Goal: Task Accomplishment & Management: Manage account settings

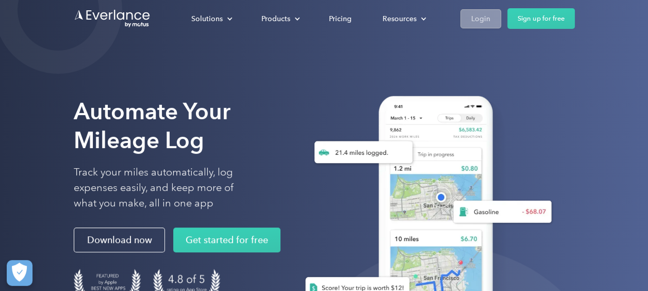
click at [477, 19] on div "Login" at bounding box center [480, 18] width 19 height 13
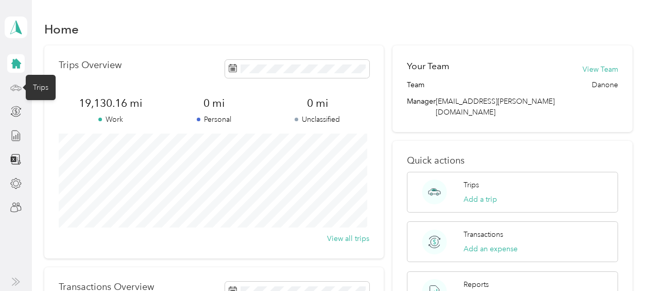
click at [16, 85] on icon at bounding box center [16, 87] width 10 height 5
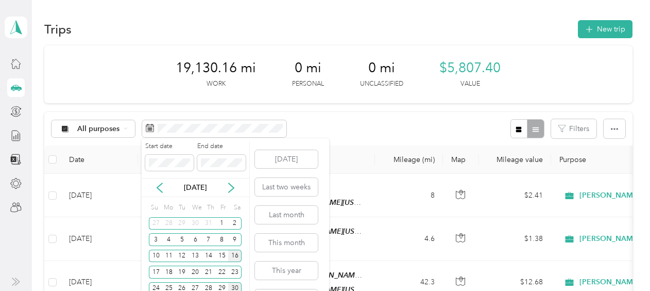
click at [238, 254] on div "16" at bounding box center [234, 255] width 13 height 13
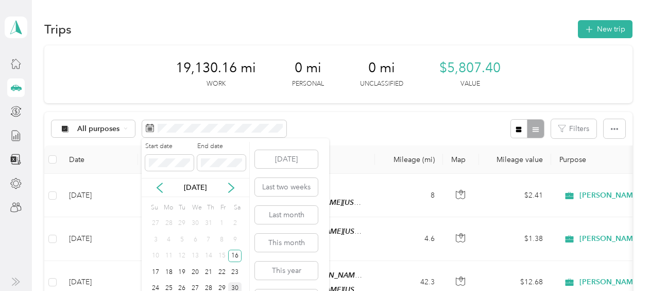
click at [236, 286] on div "30" at bounding box center [234, 288] width 13 height 13
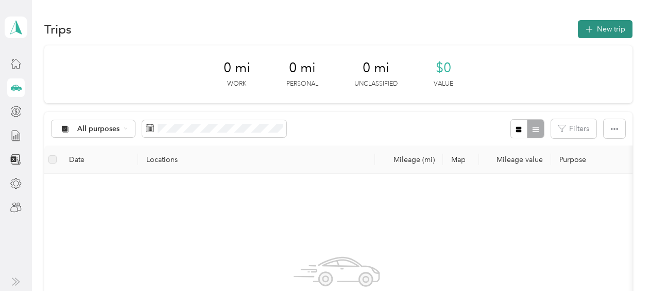
click at [598, 29] on button "New trip" at bounding box center [605, 29] width 55 height 18
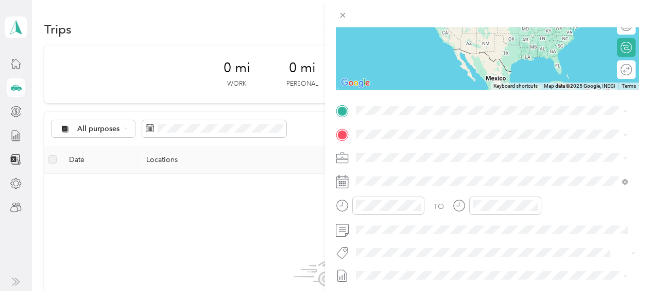
scroll to position [145, 0]
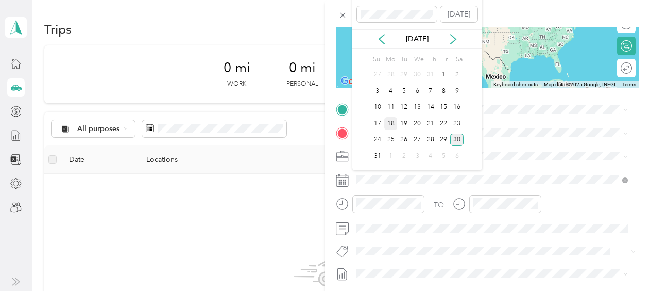
click at [395, 123] on div "18" at bounding box center [390, 123] width 13 height 13
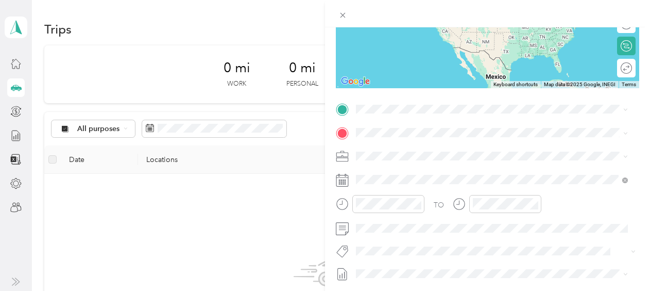
click at [390, 155] on div "Home [STREET_ADDRESS][PERSON_NAME][US_STATE]" at bounding box center [456, 151] width 160 height 22
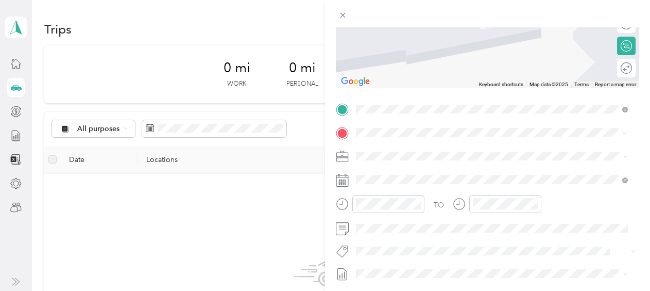
click at [431, 167] on div "Kroger [STREET_ADDRESS][US_STATE][PERSON_NAME][US_STATE]" at bounding box center [492, 179] width 265 height 25
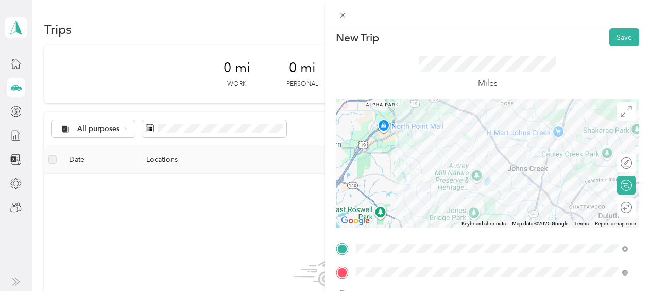
scroll to position [0, 0]
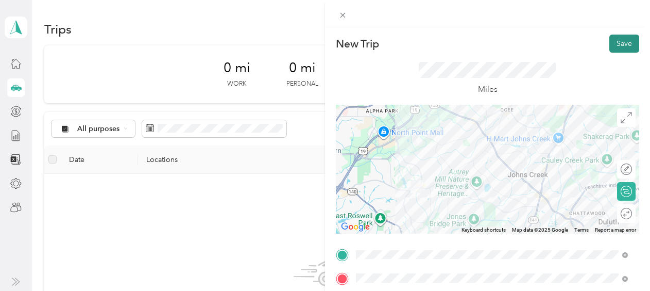
click at [616, 41] on button "Save" at bounding box center [625, 44] width 30 height 18
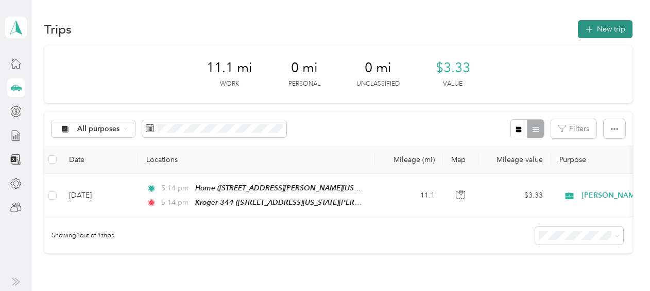
click at [609, 31] on button "New trip" at bounding box center [605, 29] width 55 height 18
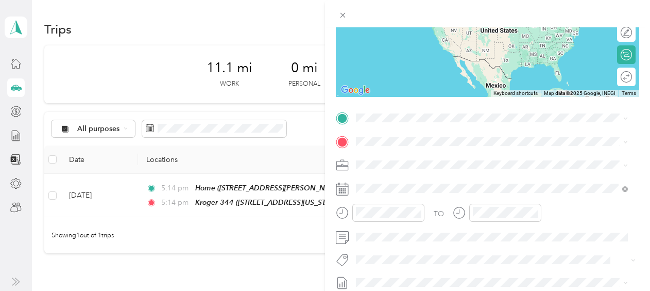
scroll to position [137, 0]
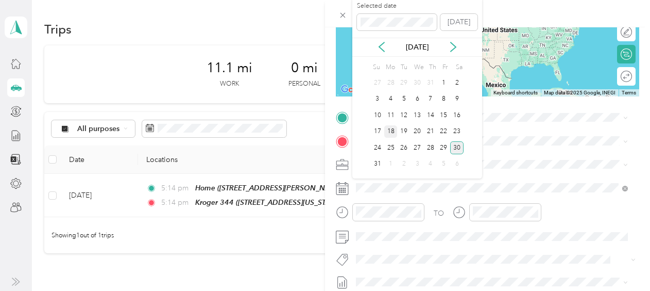
click at [392, 128] on div "18" at bounding box center [390, 131] width 13 height 13
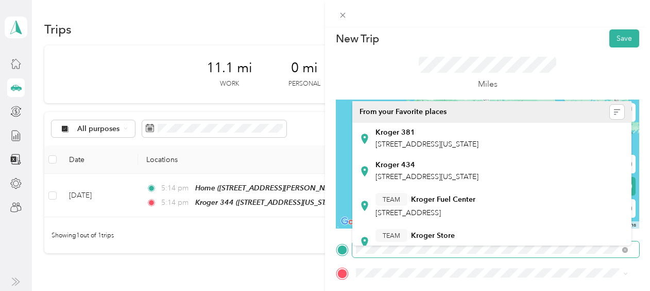
scroll to position [0, 0]
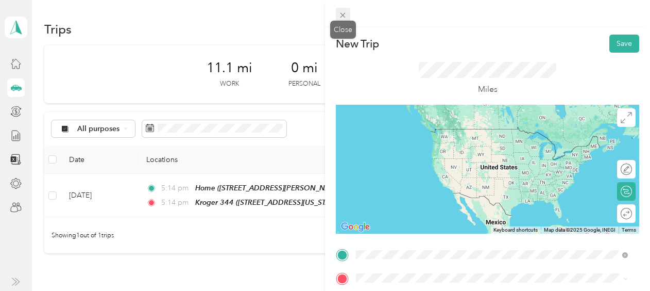
click at [342, 12] on icon at bounding box center [343, 15] width 9 height 9
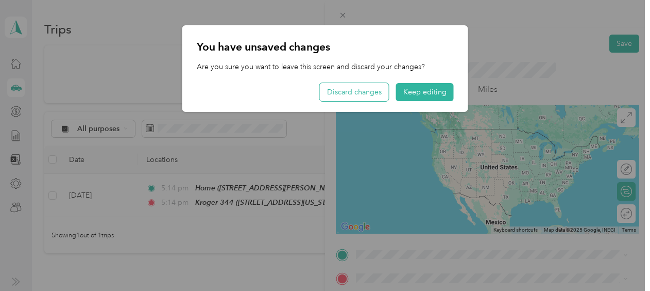
click at [349, 92] on button "Discard changes" at bounding box center [354, 92] width 69 height 18
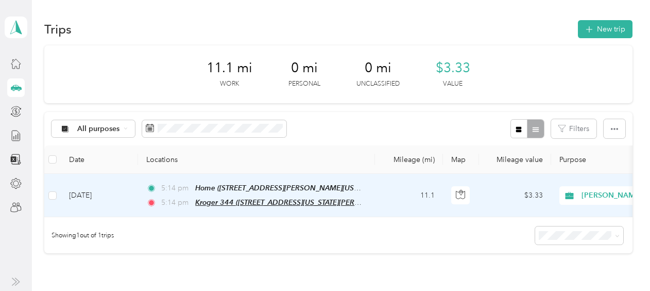
click at [355, 202] on span "Kroger 344 ([STREET_ADDRESS][US_STATE][PERSON_NAME][US_STATE])" at bounding box center [315, 202] width 240 height 9
click at [505, 195] on td "$3.33" at bounding box center [515, 195] width 72 height 43
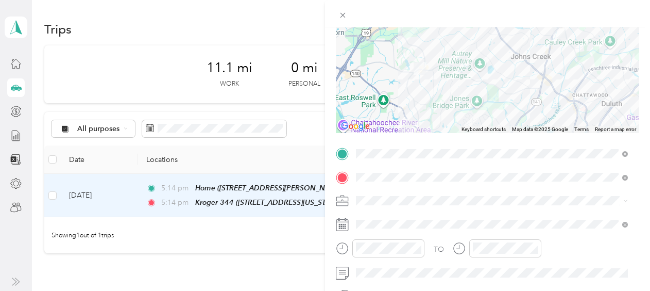
scroll to position [105, 0]
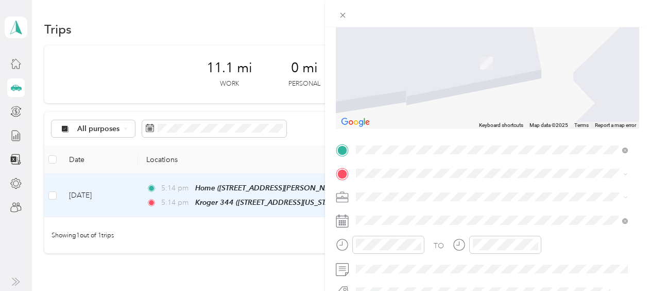
click at [424, 60] on span "[STREET_ADDRESS][US_STATE]" at bounding box center [427, 57] width 103 height 9
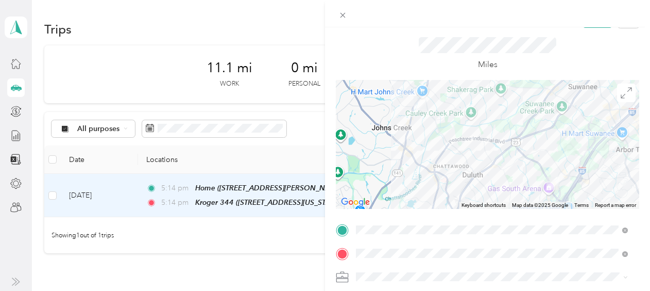
scroll to position [0, 0]
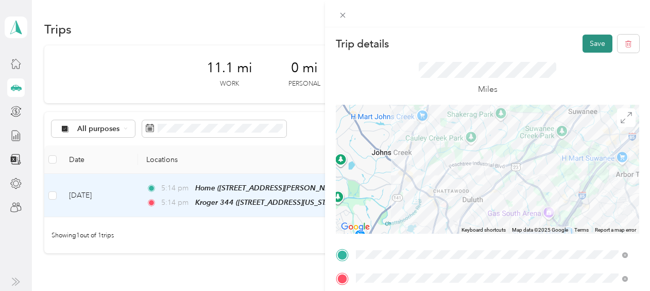
click at [591, 41] on button "Save" at bounding box center [598, 44] width 30 height 18
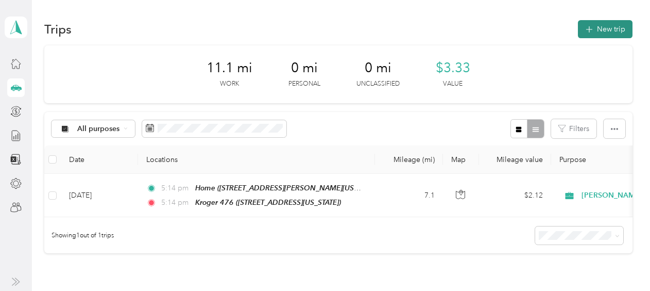
click at [587, 30] on icon "button" at bounding box center [589, 30] width 12 height 12
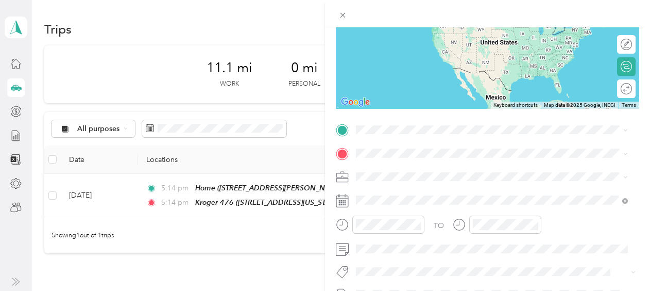
scroll to position [125, 0]
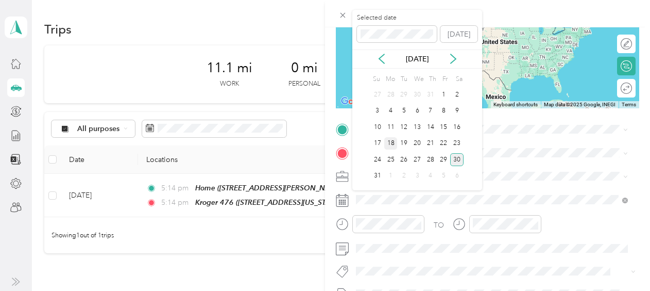
click at [395, 141] on div "18" at bounding box center [390, 143] width 13 height 13
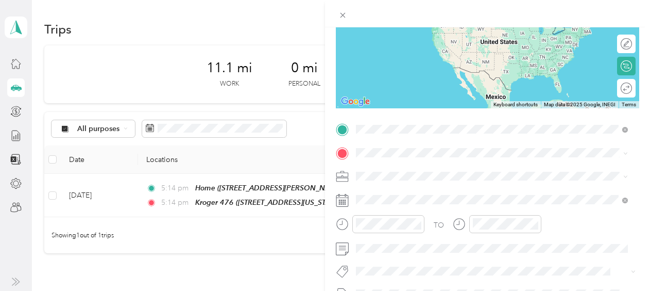
click at [408, 173] on div "Kroger 476 [STREET_ADDRESS][US_STATE]" at bounding box center [427, 176] width 103 height 22
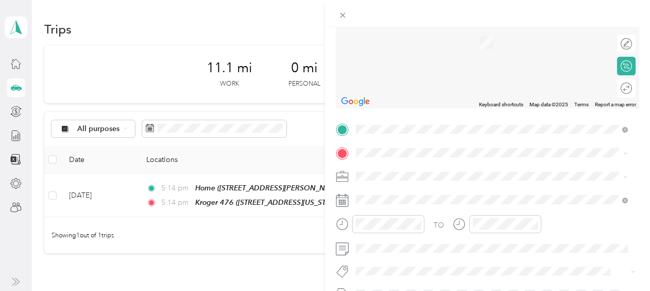
click at [591, 106] on div "TEAM Kroger Fuel Center [STREET_ADDRESS][PERSON_NAME]" at bounding box center [492, 106] width 265 height 29
click at [453, 37] on div "Kroger 638 [STREET_ADDRESS][PERSON_NAME][US_STATE]" at bounding box center [456, 34] width 160 height 22
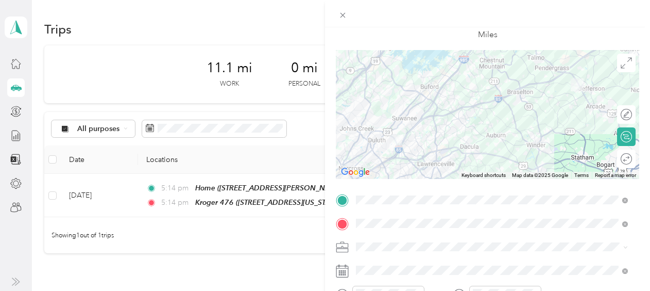
scroll to position [0, 0]
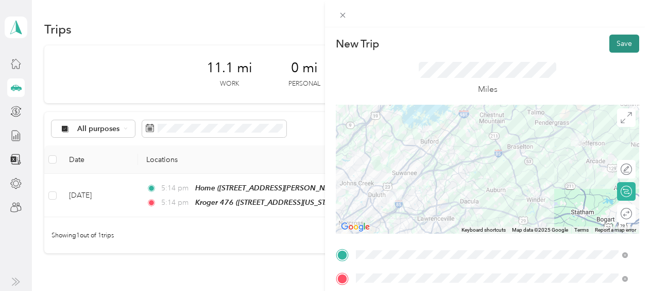
click at [613, 43] on button "Save" at bounding box center [625, 44] width 30 height 18
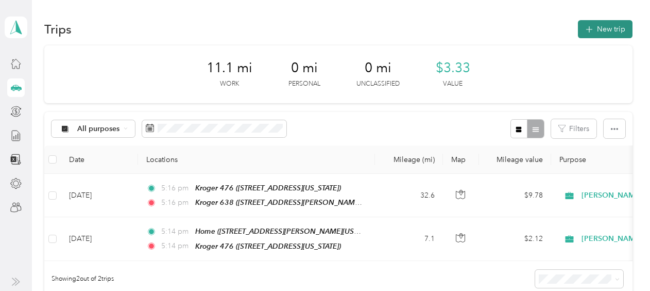
click at [600, 35] on button "New trip" at bounding box center [605, 29] width 55 height 18
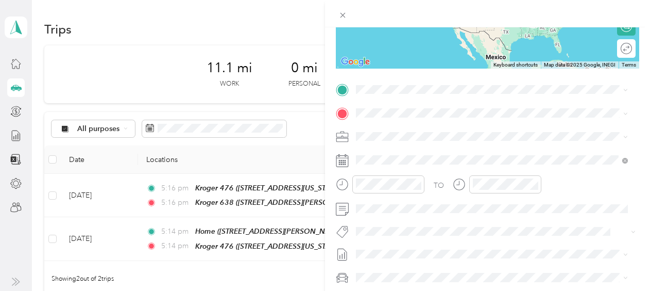
scroll to position [175, 0]
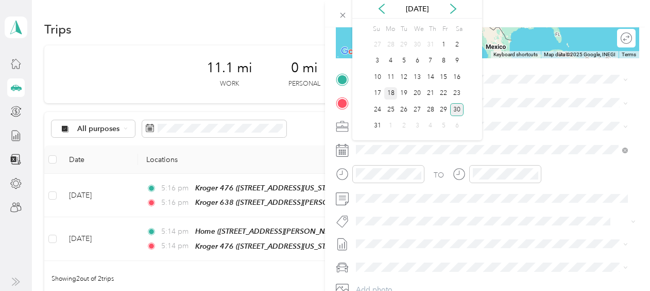
click at [390, 91] on div "18" at bounding box center [390, 93] width 13 height 13
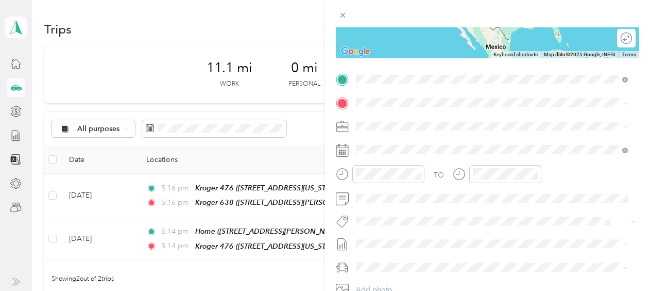
click at [416, 130] on div "Kroger 638 [STREET_ADDRESS][PERSON_NAME][US_STATE]" at bounding box center [456, 126] width 160 height 22
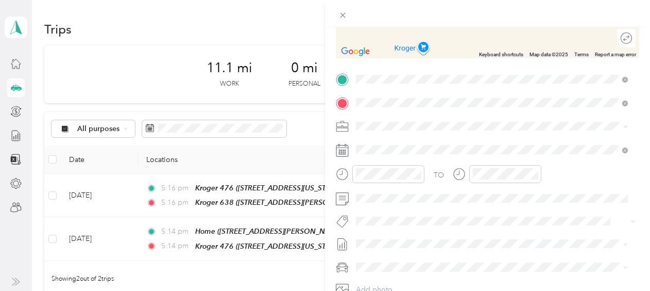
click at [418, 149] on div "Kroger [STREET_ADDRESS][US_STATE]" at bounding box center [427, 150] width 103 height 22
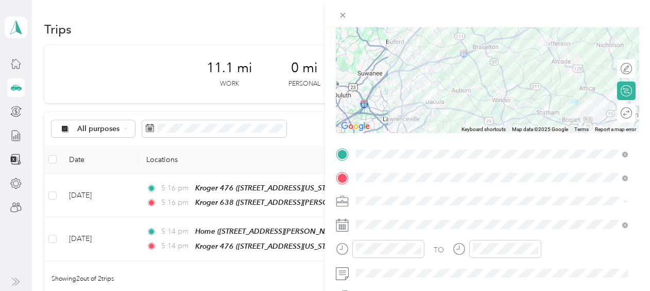
scroll to position [103, 0]
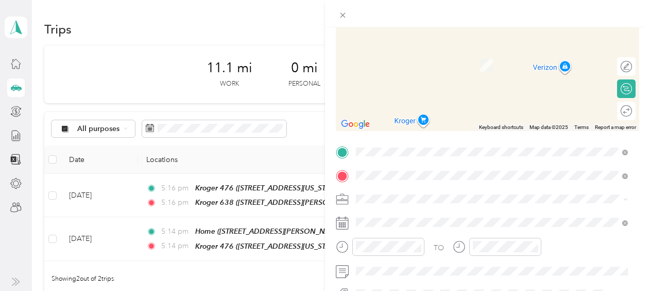
click at [465, 79] on div "Kroger [STREET_ADDRESS][US_STATE]" at bounding box center [492, 73] width 265 height 25
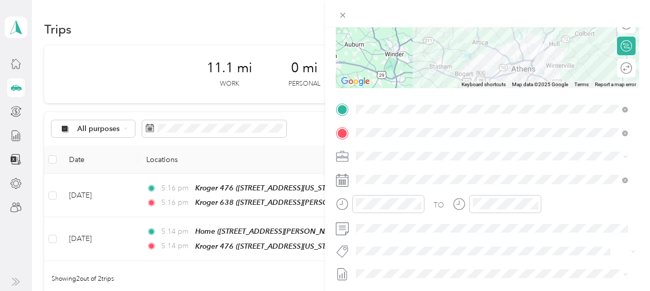
scroll to position [146, 0]
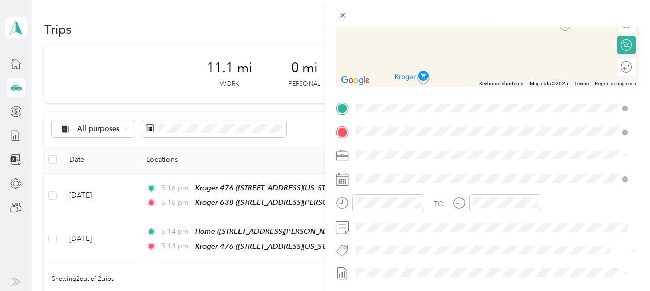
click at [430, 177] on div "Kroger [STREET_ADDRESS][US_STATE]" at bounding box center [427, 178] width 103 height 22
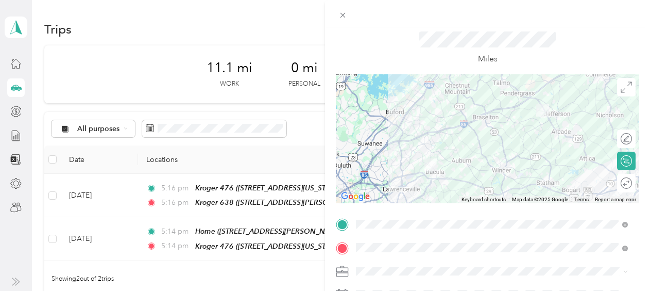
scroll to position [0, 0]
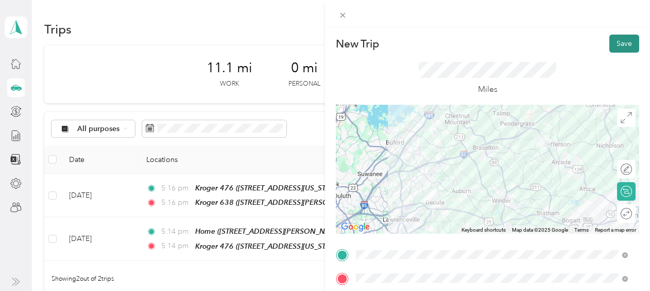
click at [612, 43] on button "Save" at bounding box center [625, 44] width 30 height 18
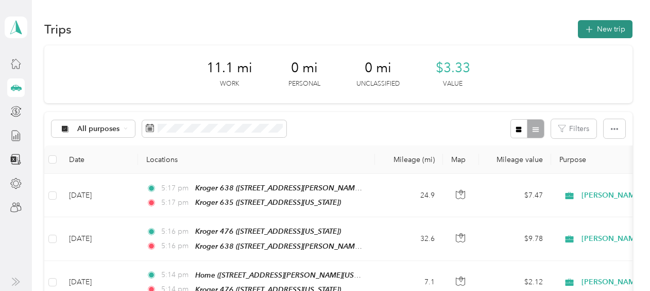
click at [599, 25] on button "New trip" at bounding box center [605, 29] width 55 height 18
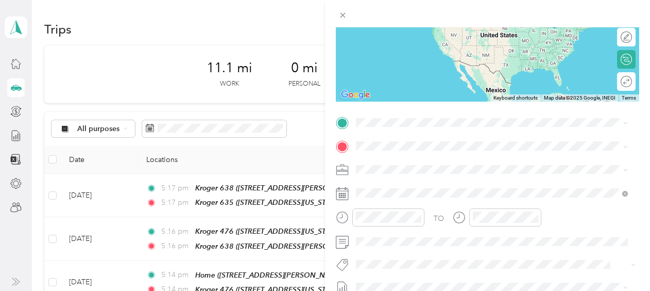
scroll to position [135, 0]
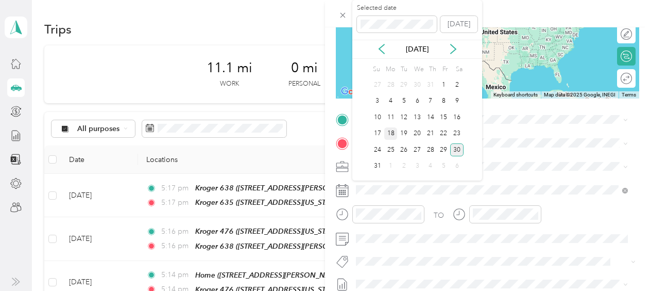
click at [392, 131] on div "18" at bounding box center [390, 133] width 13 height 13
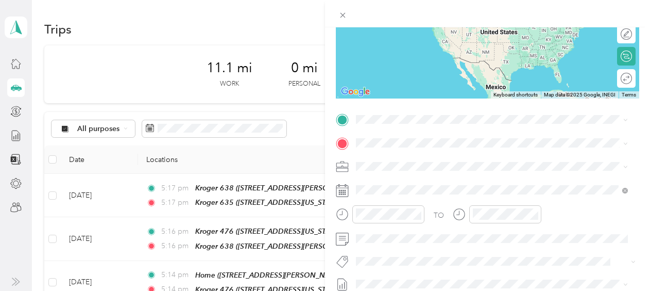
click at [418, 164] on div "Kroger [STREET_ADDRESS][US_STATE]" at bounding box center [427, 161] width 103 height 22
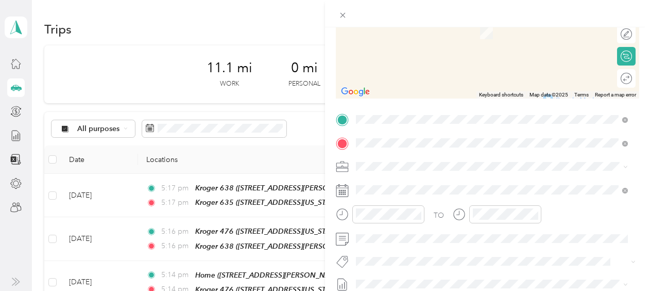
click at [429, 189] on div "Kroger [STREET_ADDRESS][US_STATE]" at bounding box center [427, 190] width 103 height 22
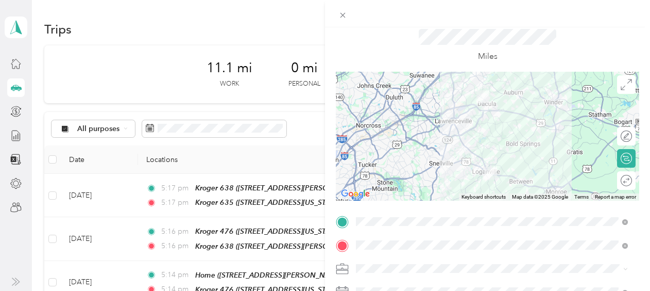
scroll to position [35, 0]
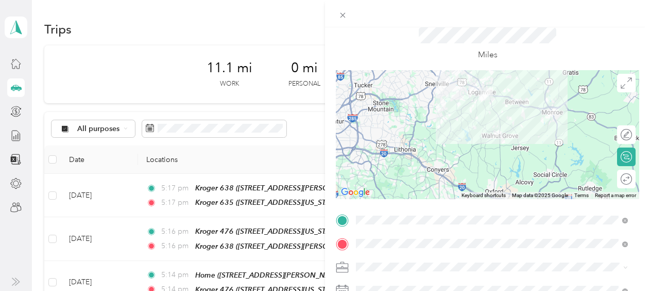
drag, startPoint x: 558, startPoint y: 172, endPoint x: 553, endPoint y: 90, distance: 81.5
click at [553, 90] on div at bounding box center [487, 134] width 303 height 129
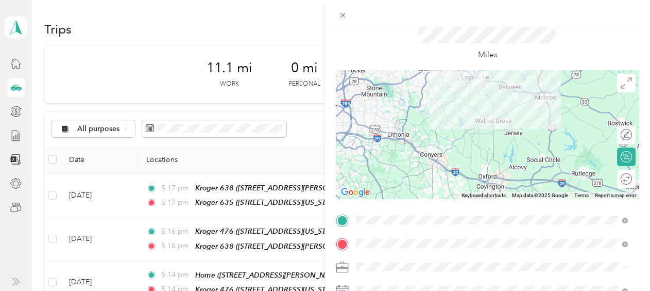
drag, startPoint x: 566, startPoint y: 149, endPoint x: 559, endPoint y: 132, distance: 18.5
click at [559, 132] on div at bounding box center [487, 134] width 303 height 129
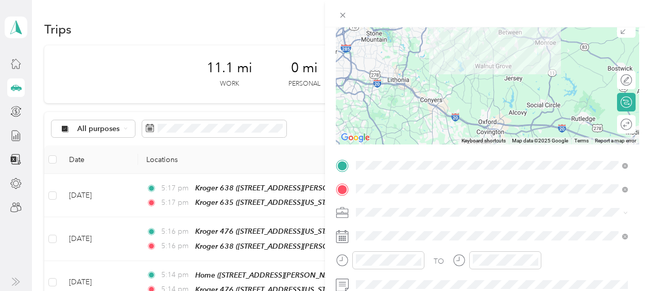
scroll to position [91, 0]
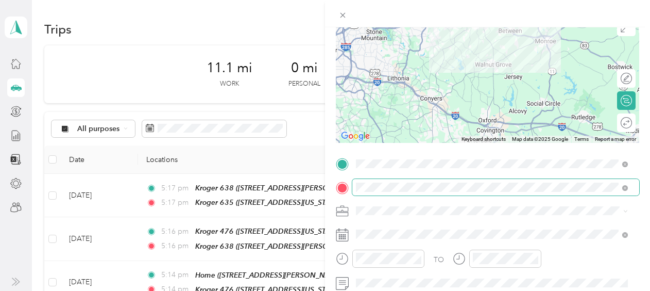
click at [629, 188] on span at bounding box center [495, 187] width 287 height 16
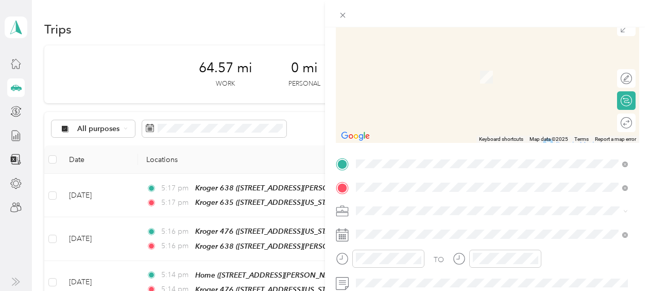
click at [491, 75] on span "[STREET_ADDRESS][US_STATE][US_STATE]" at bounding box center [446, 77] width 141 height 9
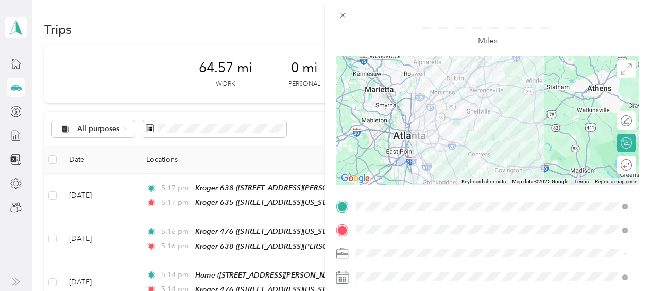
scroll to position [0, 0]
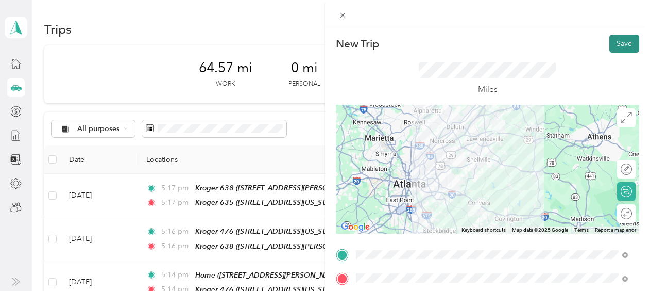
click at [618, 41] on button "Save" at bounding box center [625, 44] width 30 height 18
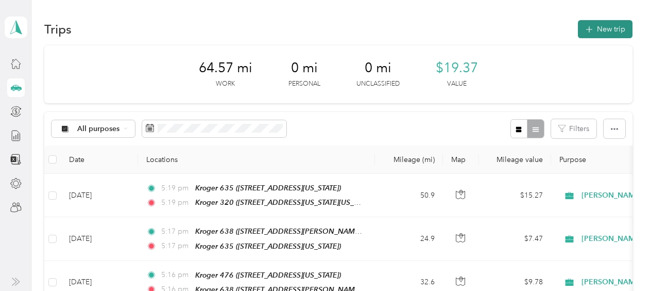
click at [583, 30] on icon "button" at bounding box center [589, 30] width 12 height 12
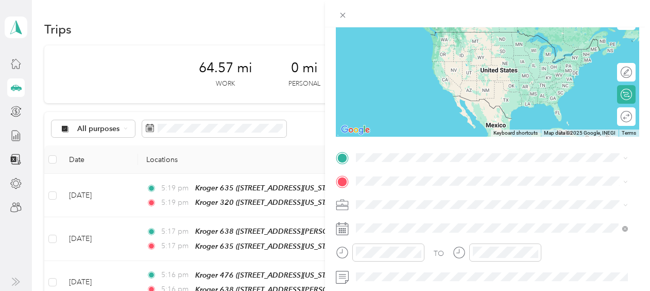
scroll to position [98, 0]
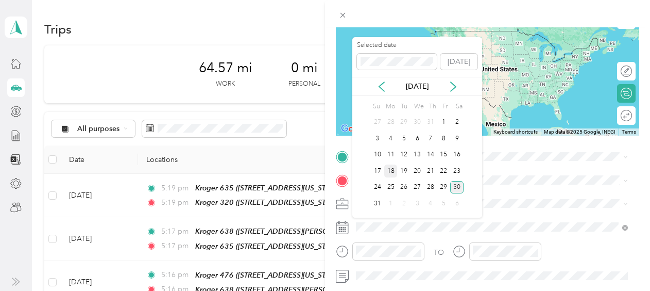
click at [391, 170] on div "18" at bounding box center [390, 170] width 13 height 13
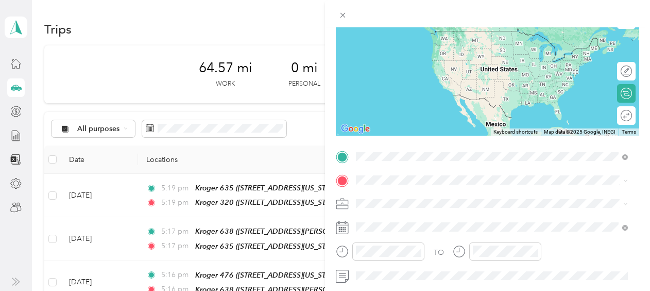
click at [439, 43] on span "[STREET_ADDRESS][US_STATE][US_STATE]" at bounding box center [446, 46] width 141 height 9
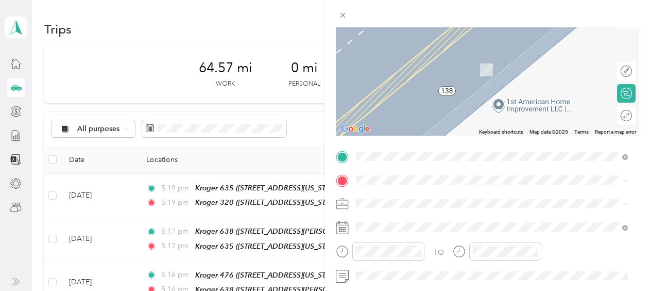
click at [440, 71] on div "Kroger 477 [STREET_ADDRESS][US_STATE]" at bounding box center [427, 64] width 103 height 22
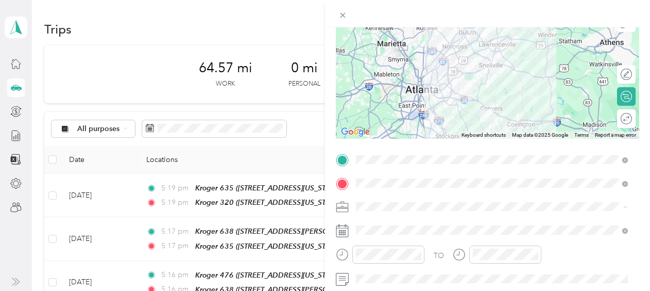
scroll to position [93, 0]
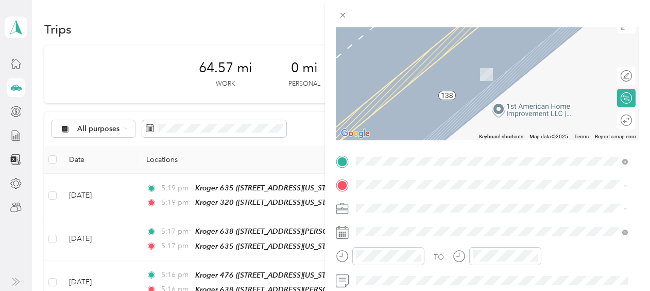
click at [415, 70] on span "[STREET_ADDRESS][US_STATE]" at bounding box center [427, 71] width 103 height 9
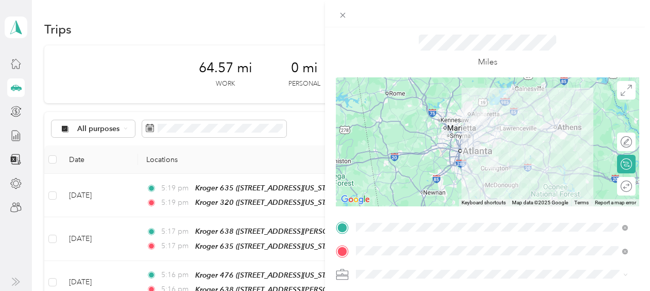
scroll to position [0, 0]
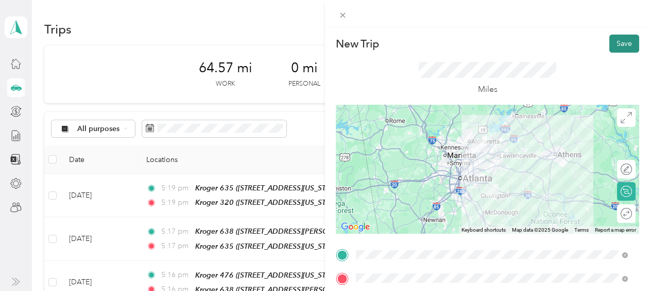
click at [619, 45] on button "Save" at bounding box center [625, 44] width 30 height 18
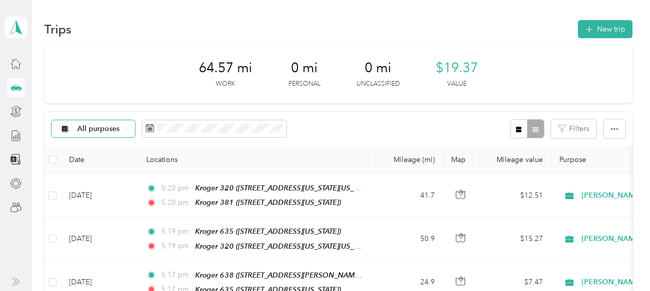
click at [93, 129] on span "All purposes" at bounding box center [98, 128] width 43 height 7
click at [91, 182] on span "[PERSON_NAME]" at bounding box center [107, 183] width 61 height 11
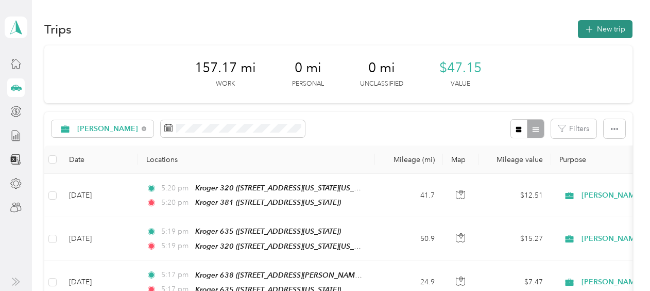
click at [597, 30] on button "New trip" at bounding box center [605, 29] width 55 height 18
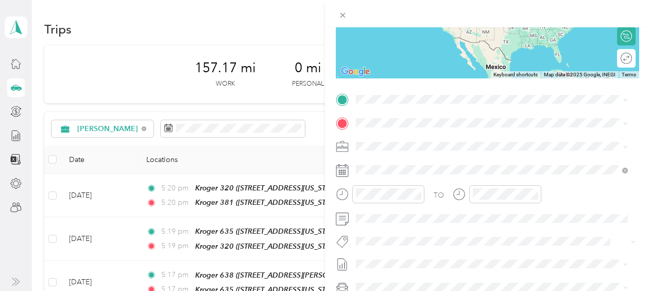
scroll to position [166, 0]
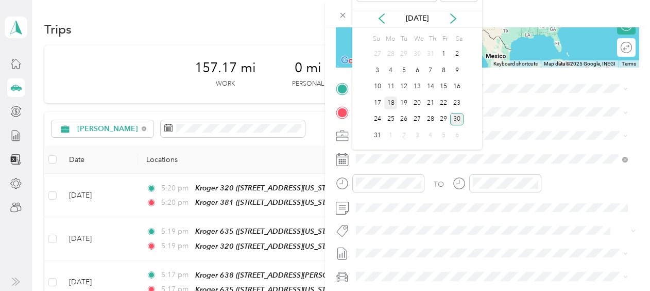
click at [391, 100] on div "18" at bounding box center [390, 102] width 13 height 13
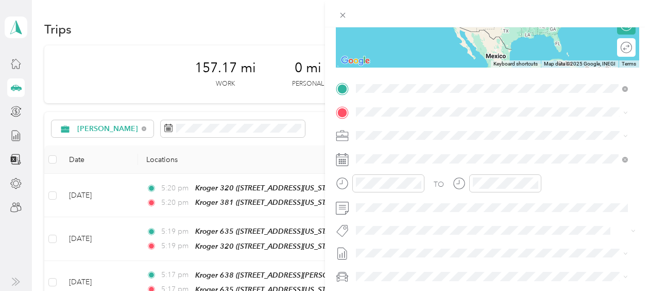
click at [402, 137] on span "[STREET_ADDRESS][US_STATE]" at bounding box center [427, 141] width 103 height 9
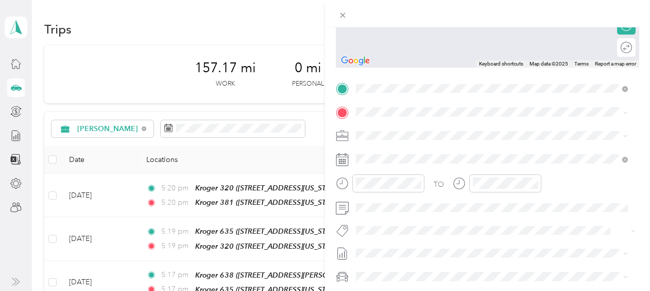
click at [385, 160] on span "[STREET_ADDRESS][PERSON_NAME][US_STATE]" at bounding box center [456, 164] width 160 height 9
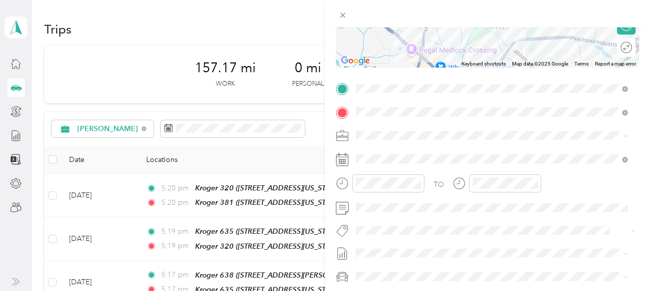
scroll to position [0, 0]
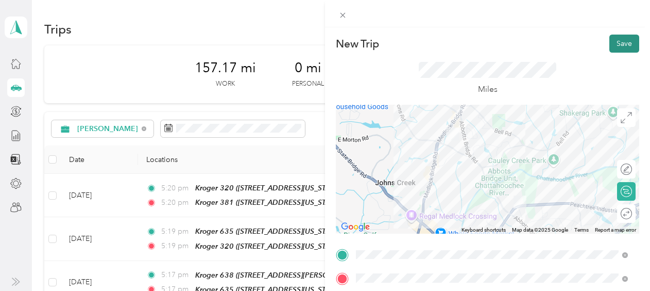
click at [618, 42] on button "Save" at bounding box center [625, 44] width 30 height 18
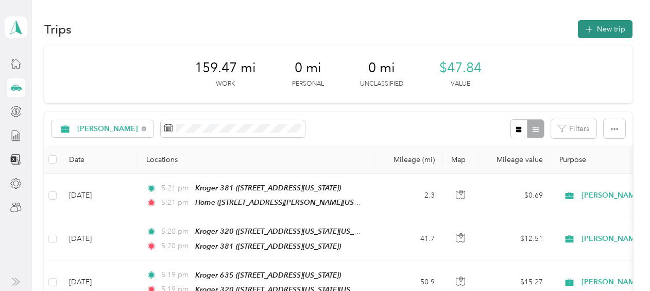
click at [604, 30] on button "New trip" at bounding box center [605, 29] width 55 height 18
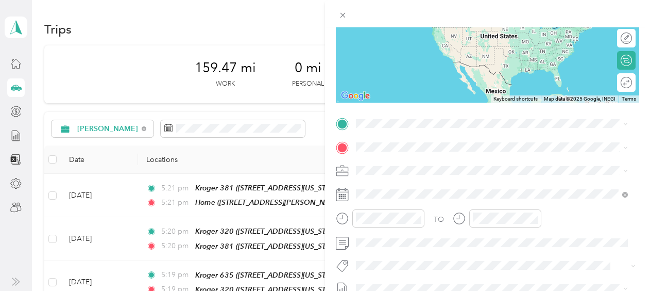
scroll to position [156, 0]
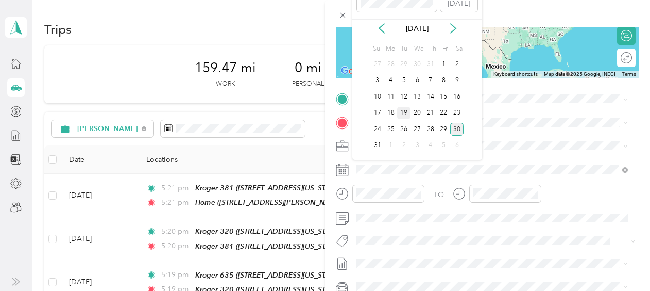
click at [406, 110] on div "19" at bounding box center [403, 113] width 13 height 13
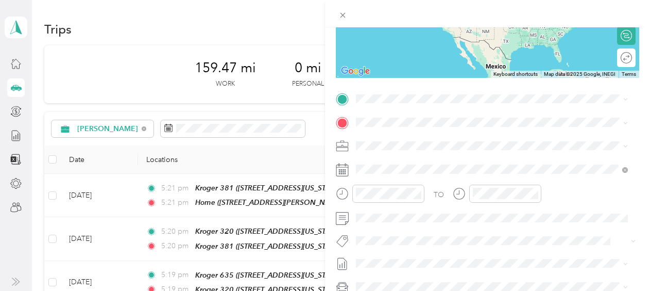
click at [392, 150] on div "Home [STREET_ADDRESS][PERSON_NAME][US_STATE]" at bounding box center [456, 140] width 160 height 22
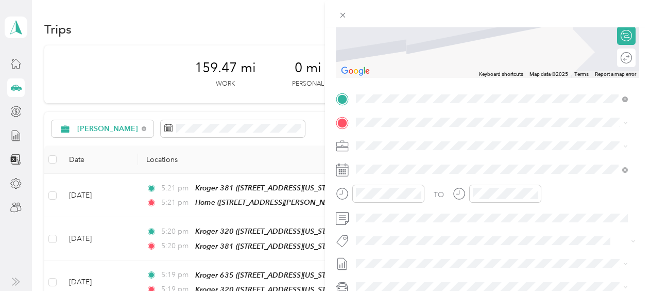
click at [401, 169] on div "Kroger [STREET_ADDRESS][US_STATE][PERSON_NAME][US_STATE]" at bounding box center [475, 164] width 198 height 22
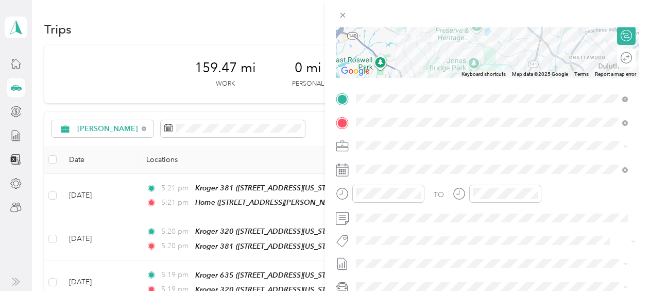
scroll to position [0, 0]
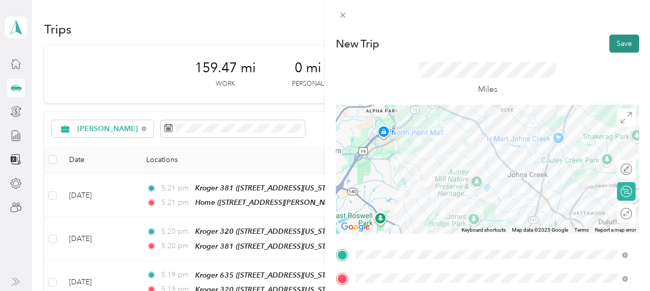
click at [618, 40] on button "Save" at bounding box center [625, 44] width 30 height 18
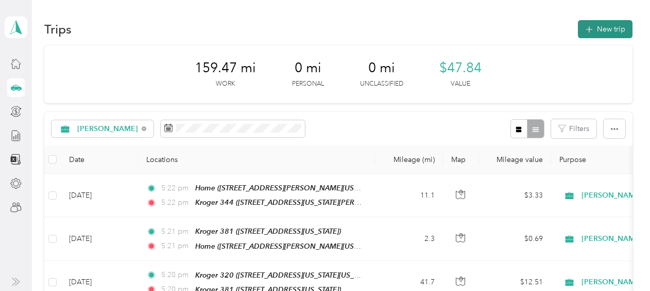
click at [603, 29] on button "New trip" at bounding box center [605, 29] width 55 height 18
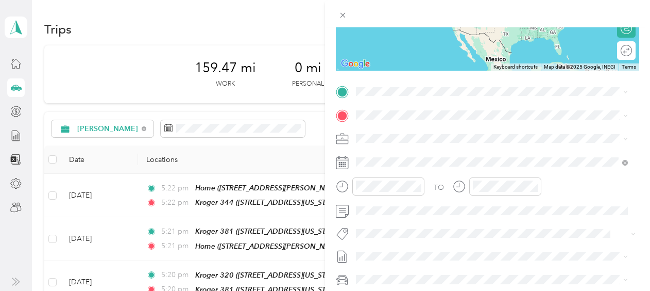
scroll to position [170, 0]
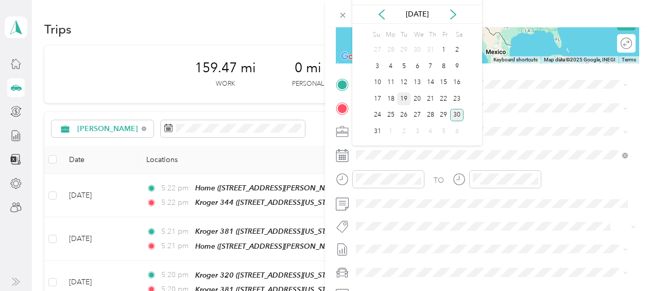
click at [404, 94] on div "19" at bounding box center [403, 98] width 13 height 13
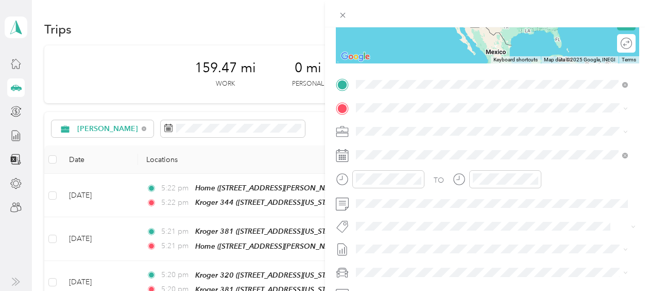
click at [397, 139] on li "Kroger [STREET_ADDRESS][US_STATE][PERSON_NAME][US_STATE]" at bounding box center [491, 131] width 279 height 32
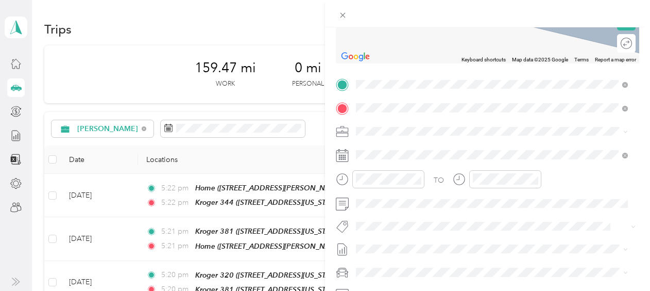
click at [407, 232] on div "Kroger 619 [STREET_ADDRESS][US_STATE][US_STATE]" at bounding box center [446, 227] width 141 height 22
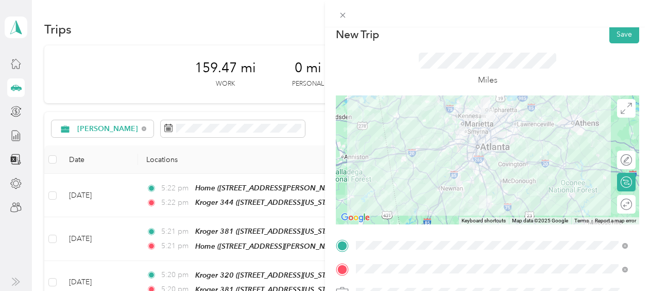
scroll to position [0, 0]
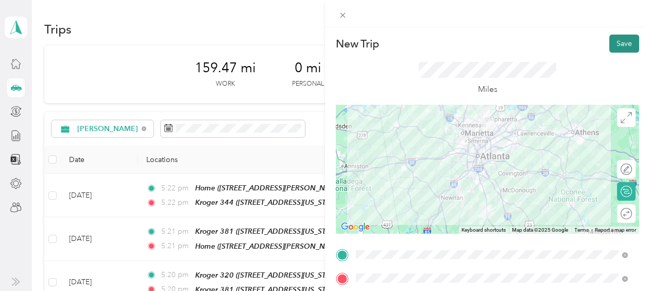
click at [610, 41] on button "Save" at bounding box center [625, 44] width 30 height 18
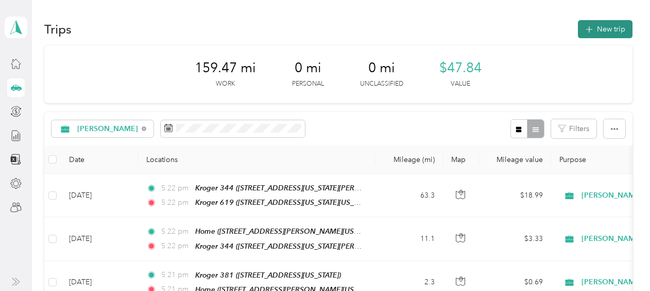
click at [598, 30] on button "New trip" at bounding box center [605, 29] width 55 height 18
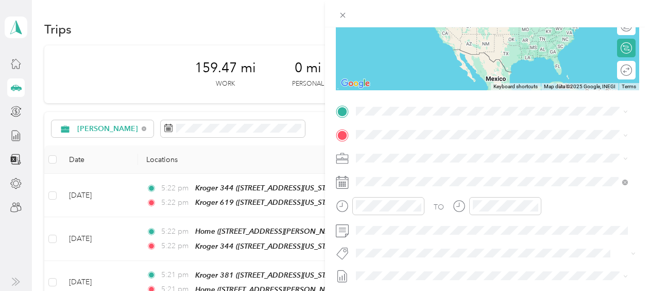
scroll to position [158, 0]
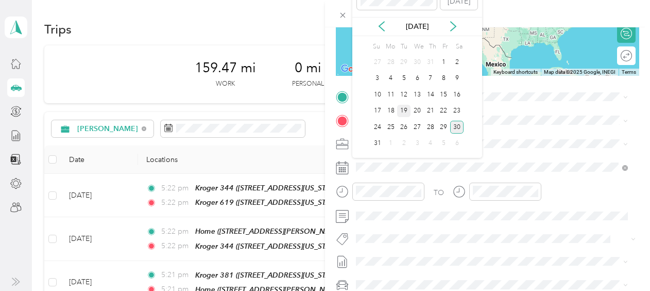
click at [403, 111] on div "19" at bounding box center [403, 111] width 13 height 13
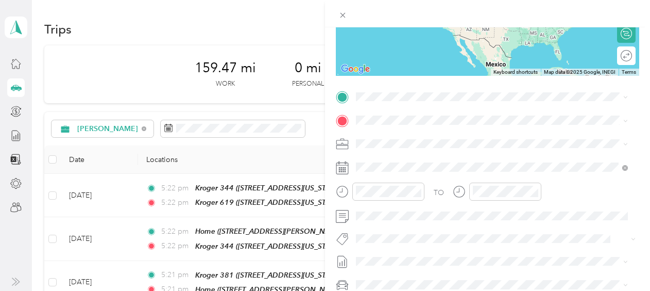
click at [428, 218] on span "[STREET_ADDRESS][US_STATE][US_STATE]" at bounding box center [446, 215] width 141 height 9
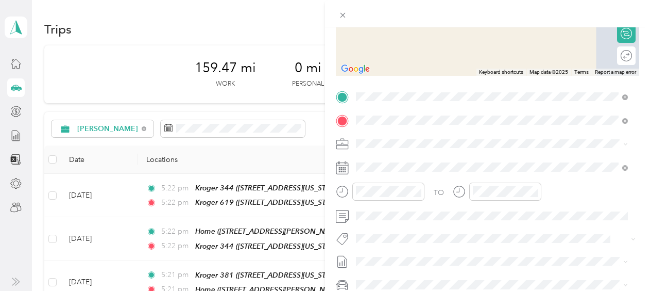
click at [411, 170] on span "[STREET_ADDRESS][US_STATE]" at bounding box center [427, 172] width 103 height 9
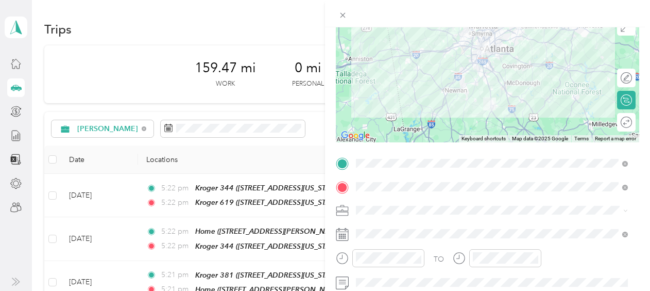
scroll to position [97, 0]
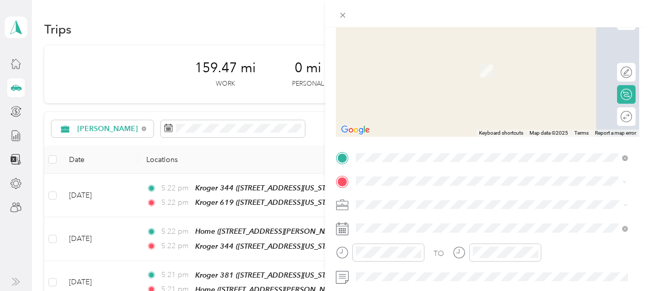
click at [416, 65] on div "Kroger [STREET_ADDRESS][US_STATE]" at bounding box center [427, 65] width 103 height 22
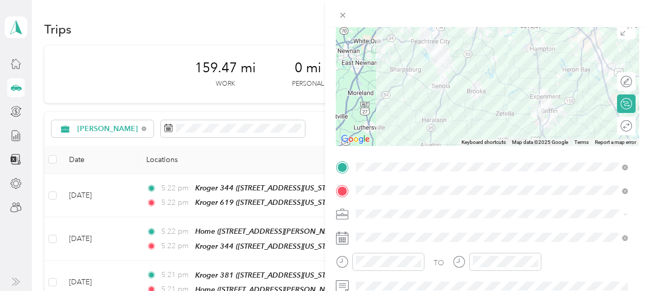
scroll to position [89, 0]
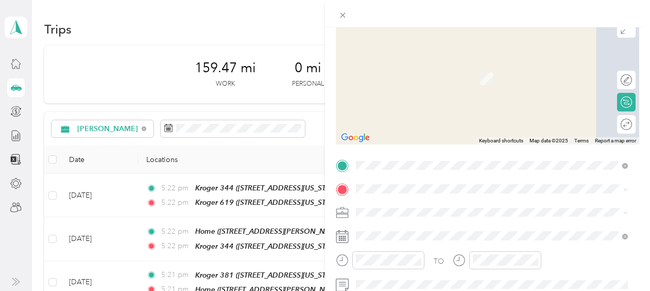
click at [451, 70] on div "Kroger [STREET_ADDRESS][US_STATE][US_STATE]" at bounding box center [446, 71] width 141 height 22
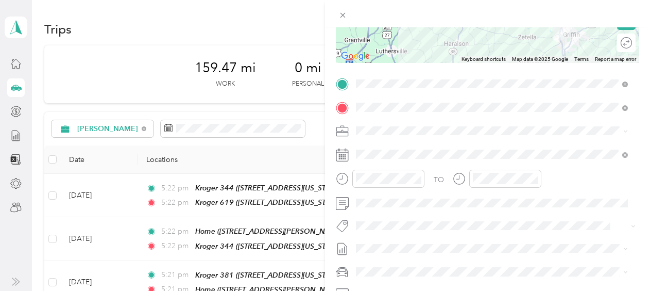
scroll to position [172, 0]
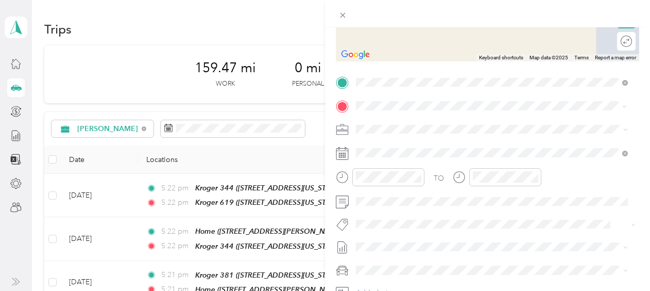
click at [405, 150] on div "Kroger [STREET_ADDRESS][US_STATE]" at bounding box center [427, 153] width 103 height 22
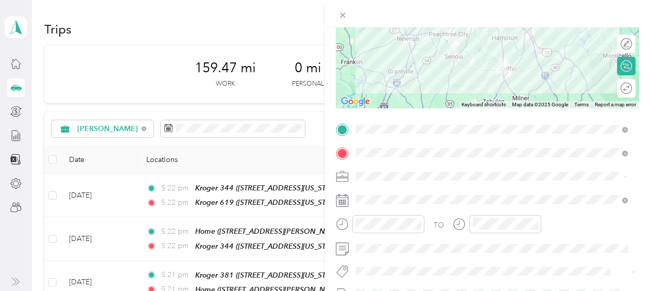
scroll to position [128, 0]
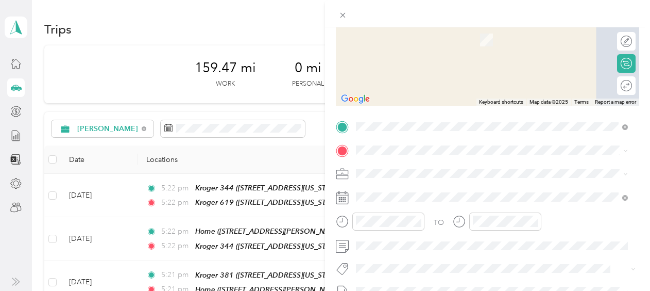
click at [419, 40] on div "Kroger [STREET_ADDRESS][PERSON_NAME][PERSON_NAME][US_STATE]" at bounding box center [484, 30] width 217 height 22
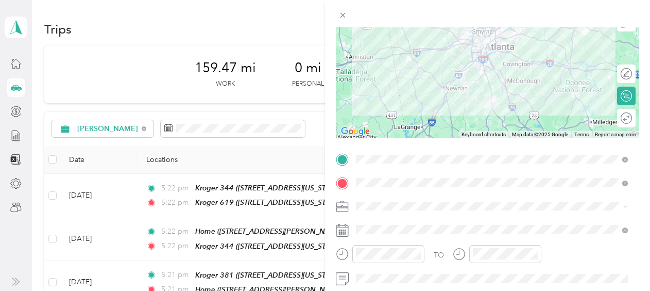
scroll to position [98, 0]
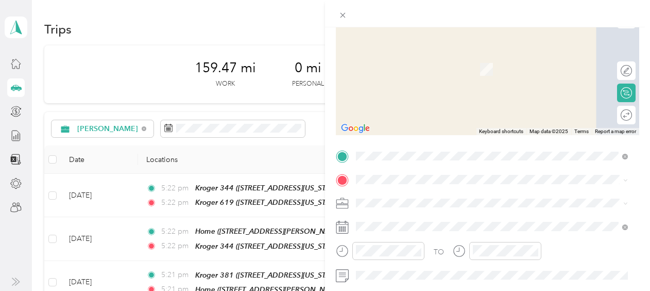
click at [446, 65] on span "[STREET_ADDRESS][US_STATE]" at bounding box center [427, 65] width 103 height 9
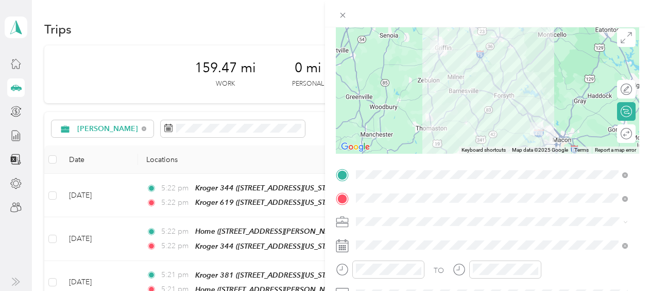
scroll to position [80, 0]
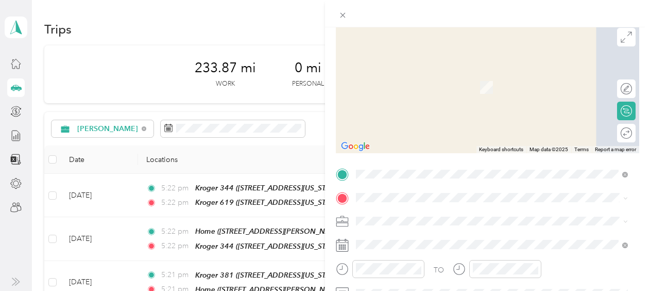
click at [419, 85] on span "[STREET_ADDRESS][US_STATE]" at bounding box center [427, 84] width 103 height 9
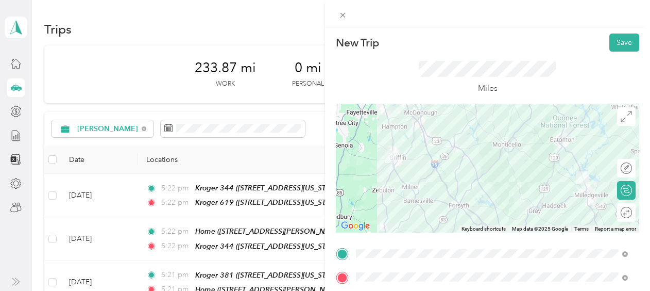
scroll to position [0, 0]
click at [343, 18] on icon at bounding box center [343, 15] width 9 height 9
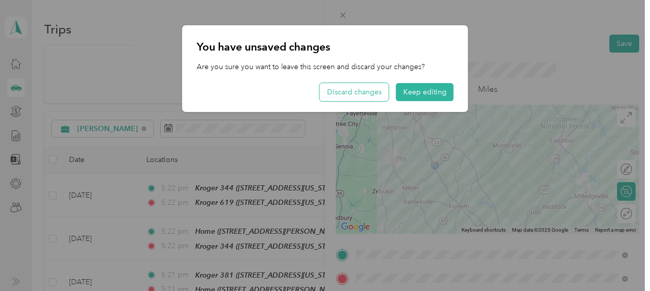
click at [339, 96] on button "Discard changes" at bounding box center [354, 92] width 69 height 18
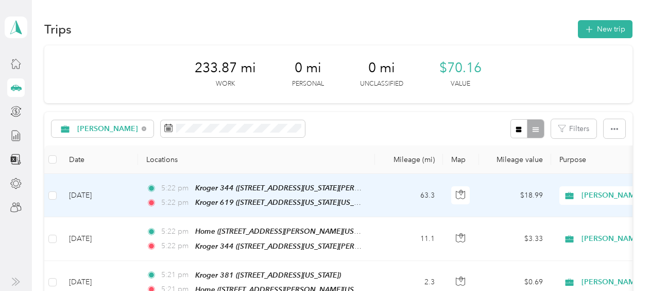
click at [509, 198] on td "$18.99" at bounding box center [515, 195] width 72 height 43
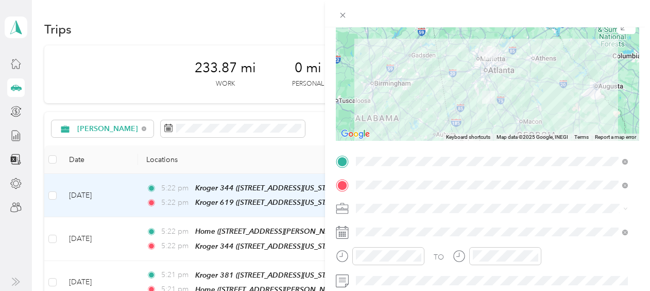
scroll to position [94, 0]
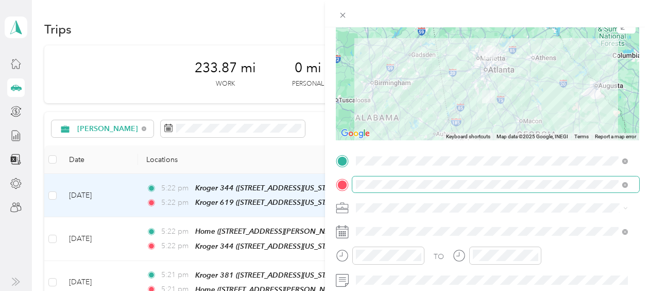
click at [622, 186] on span at bounding box center [625, 184] width 6 height 9
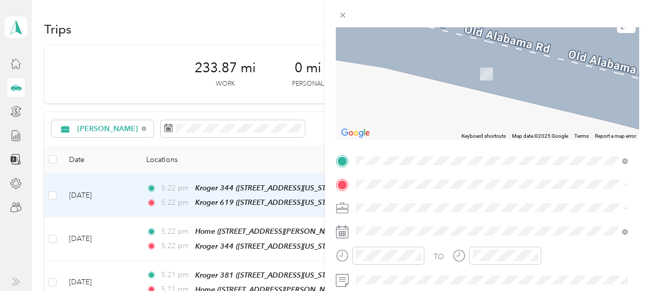
click at [410, 73] on div "Kroger 694 [STREET_ADDRESS][US_STATE]" at bounding box center [427, 65] width 103 height 22
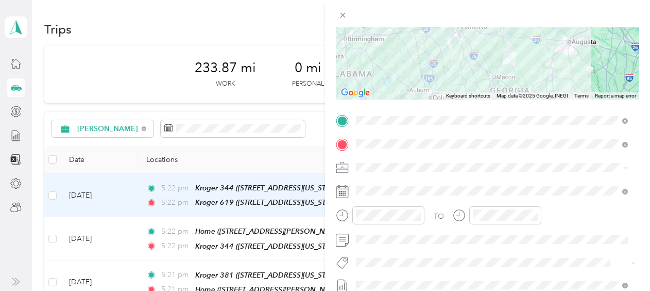
scroll to position [0, 0]
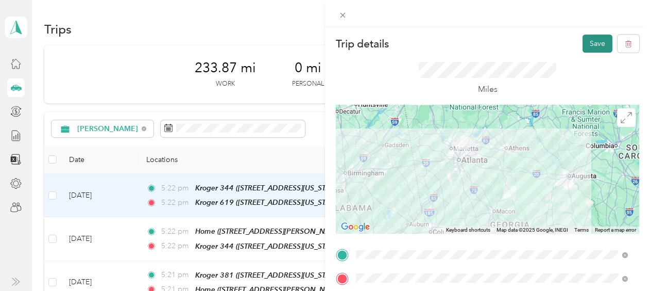
click at [585, 47] on button "Save" at bounding box center [598, 44] width 30 height 18
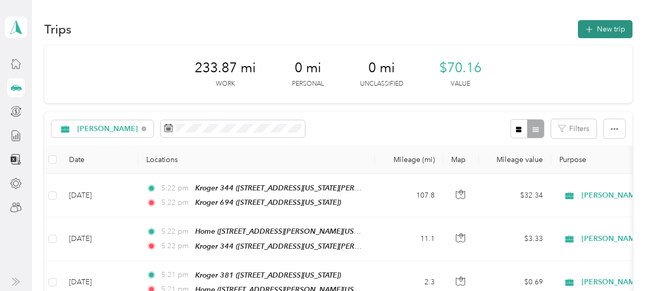
click at [592, 30] on button "New trip" at bounding box center [605, 29] width 55 height 18
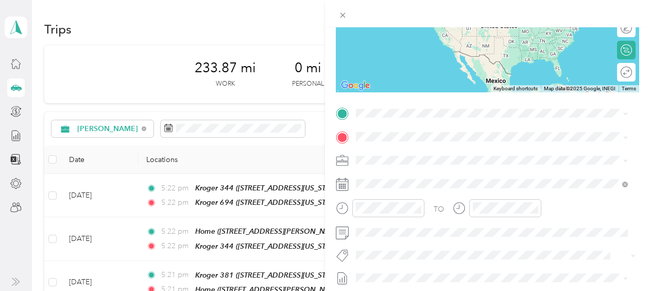
scroll to position [141, 0]
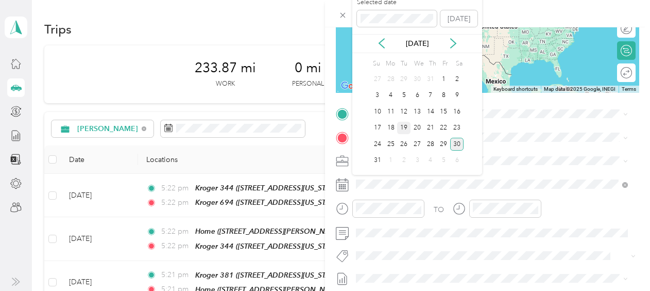
click at [403, 126] on div "19" at bounding box center [403, 128] width 13 height 13
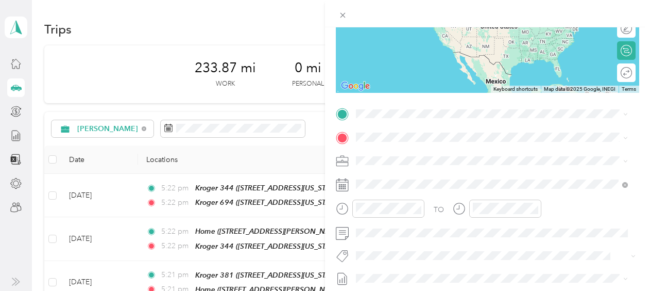
click at [413, 158] on div "Kroger 694 [STREET_ADDRESS][US_STATE]" at bounding box center [427, 158] width 103 height 22
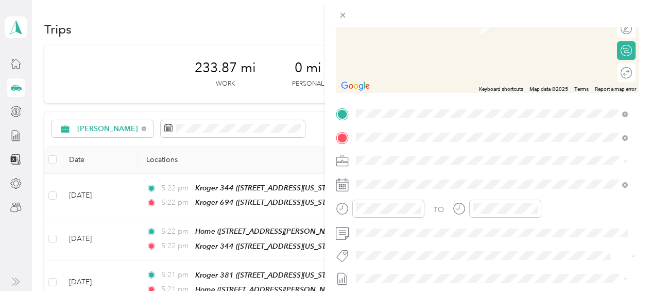
click at [444, 189] on span "[STREET_ADDRESS][US_STATE][US_STATE]" at bounding box center [446, 189] width 141 height 9
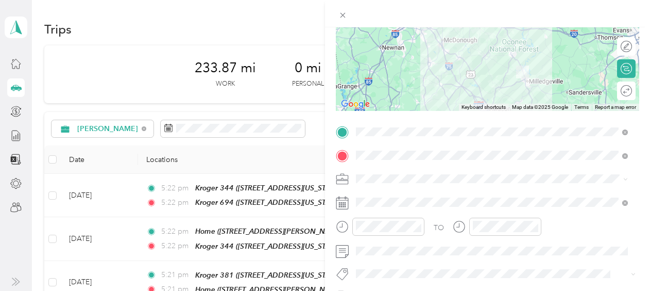
scroll to position [129, 0]
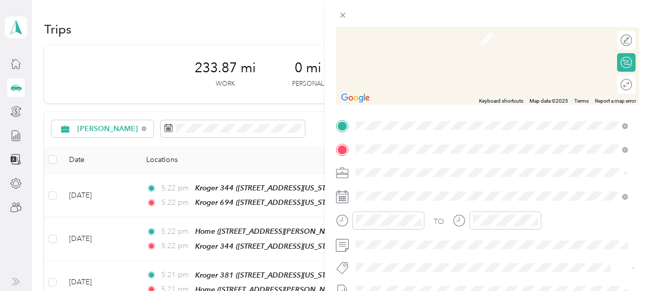
click at [467, 32] on div "Kroger [STREET_ADDRESS][US_STATE]" at bounding box center [427, 34] width 103 height 22
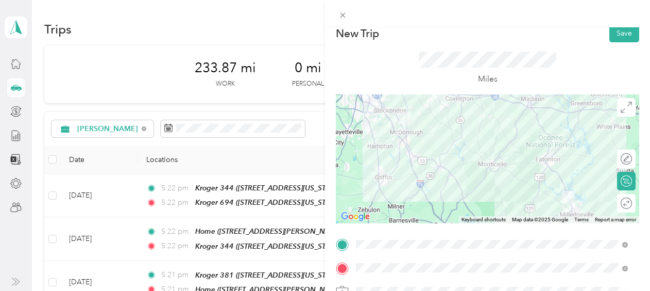
scroll to position [8, 0]
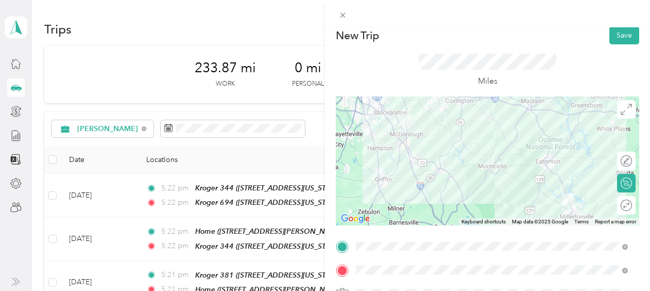
click at [560, 167] on div at bounding box center [487, 160] width 303 height 129
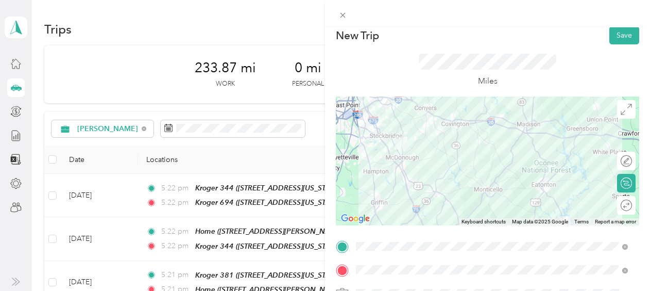
drag, startPoint x: 584, startPoint y: 137, endPoint x: 580, endPoint y: 162, distance: 25.6
click at [580, 162] on div at bounding box center [487, 160] width 303 height 129
click at [614, 31] on button "Save" at bounding box center [625, 35] width 30 height 18
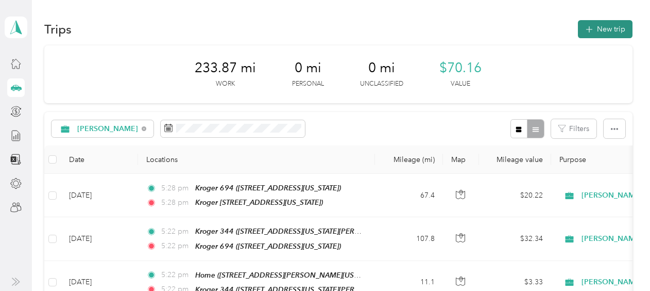
click at [595, 27] on button "New trip" at bounding box center [605, 29] width 55 height 18
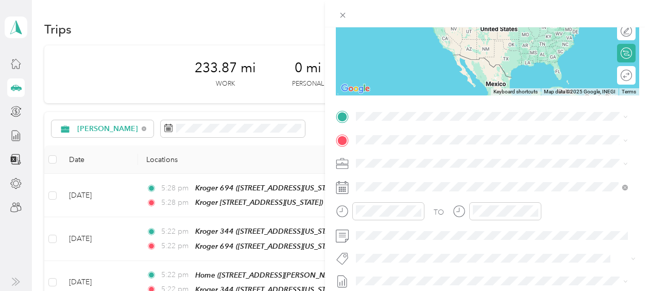
scroll to position [135, 0]
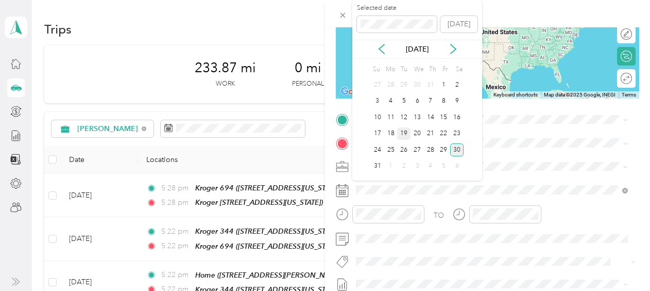
click at [404, 131] on div "19" at bounding box center [403, 133] width 13 height 13
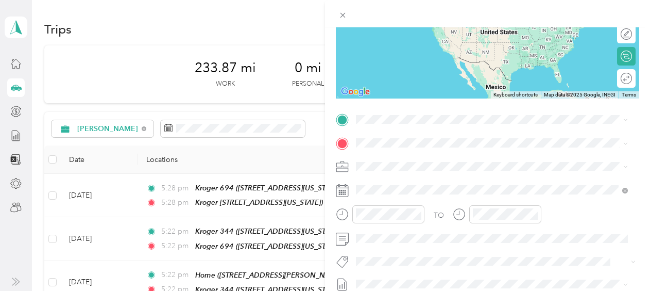
click at [409, 170] on div "Kroger [STREET_ADDRESS][US_STATE]" at bounding box center [427, 161] width 103 height 22
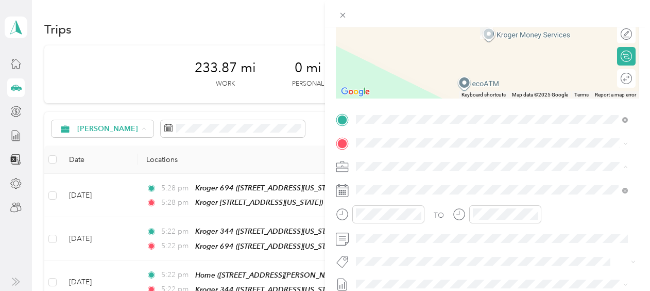
scroll to position [73, 0]
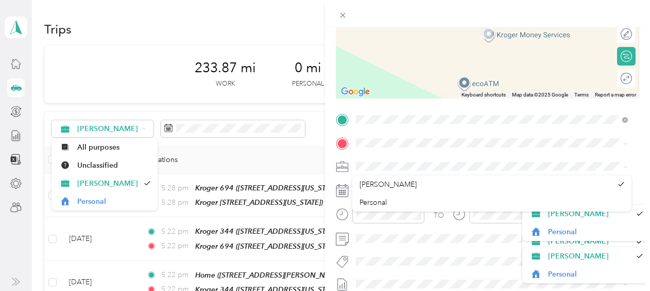
drag, startPoint x: 628, startPoint y: 187, endPoint x: 632, endPoint y: 172, distance: 15.6
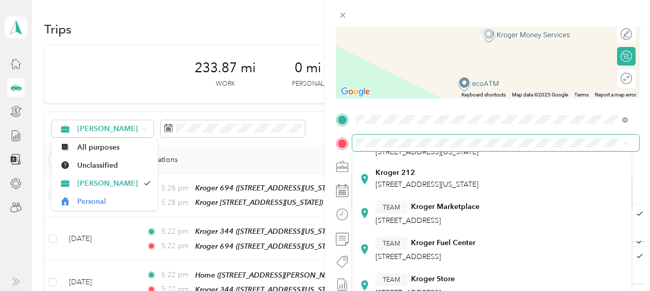
scroll to position [116, 0]
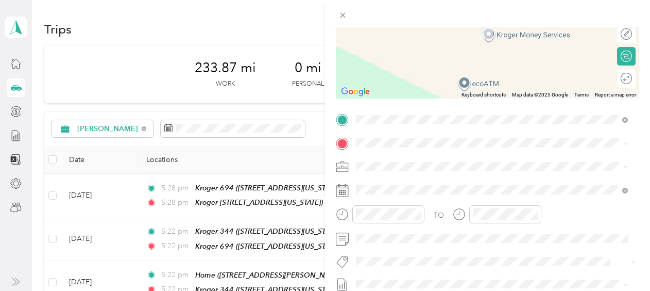
click at [427, 189] on div "Kroger [STREET_ADDRESS][US_STATE]" at bounding box center [427, 178] width 103 height 22
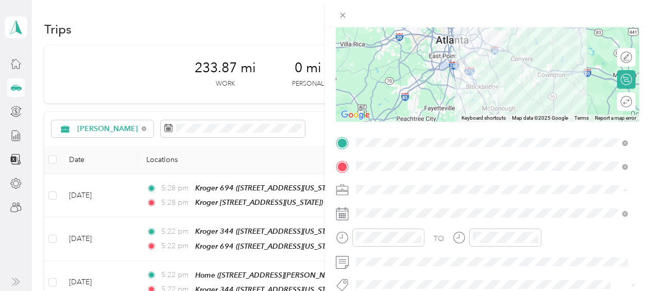
scroll to position [114, 0]
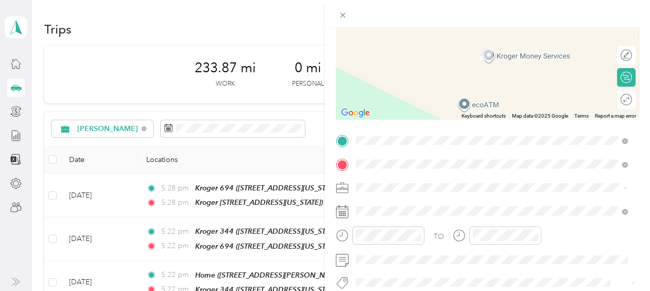
click at [434, 54] on div "Kroger [STREET_ADDRESS][PERSON_NAME][US_STATE]" at bounding box center [456, 55] width 160 height 22
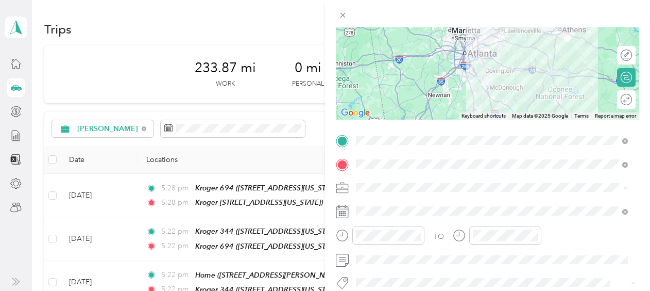
scroll to position [0, 0]
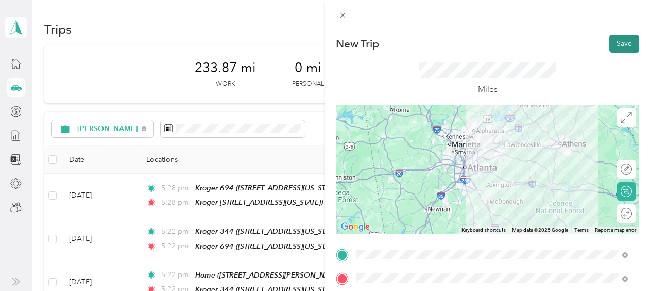
click at [613, 41] on button "Save" at bounding box center [625, 44] width 30 height 18
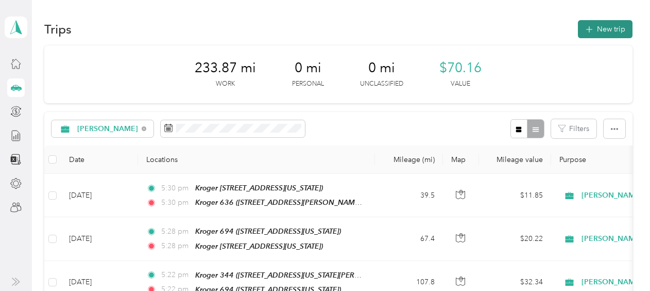
click at [600, 31] on button "New trip" at bounding box center [605, 29] width 55 height 18
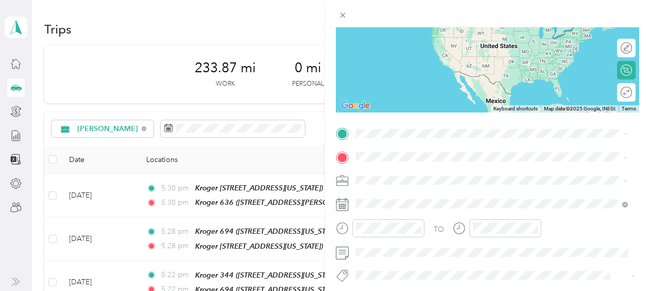
scroll to position [123, 0]
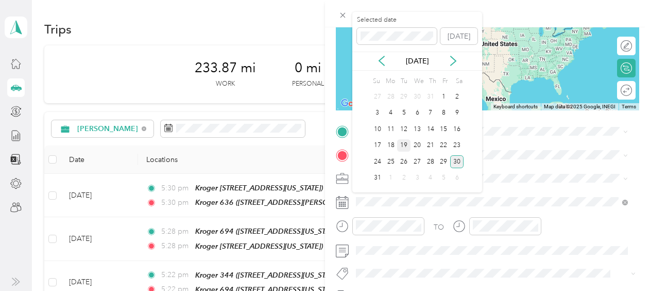
click at [403, 144] on div "19" at bounding box center [403, 145] width 13 height 13
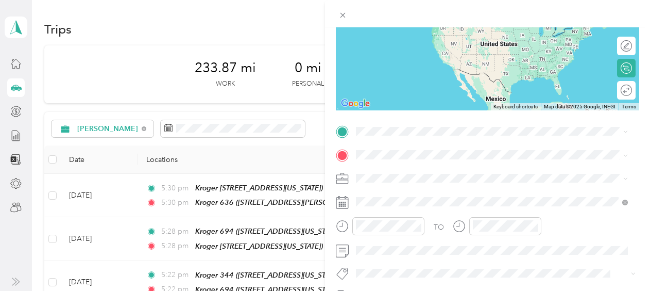
click at [403, 144] on div "19" at bounding box center [403, 144] width 13 height 13
click at [406, 178] on div "Kroger [STREET_ADDRESS][PERSON_NAME][US_STATE]" at bounding box center [456, 178] width 160 height 22
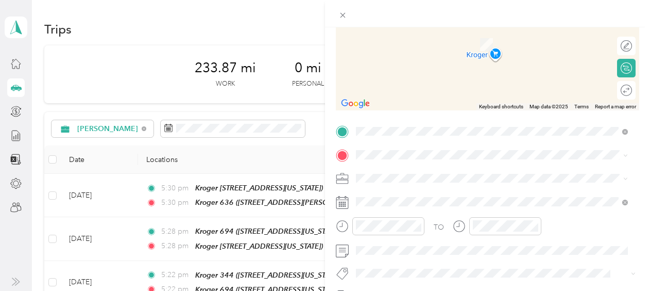
click at [428, 45] on div "Home [STREET_ADDRESS][PERSON_NAME][US_STATE]" at bounding box center [456, 39] width 160 height 22
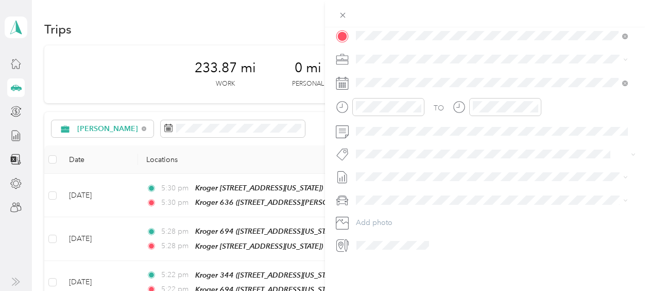
scroll to position [0, 0]
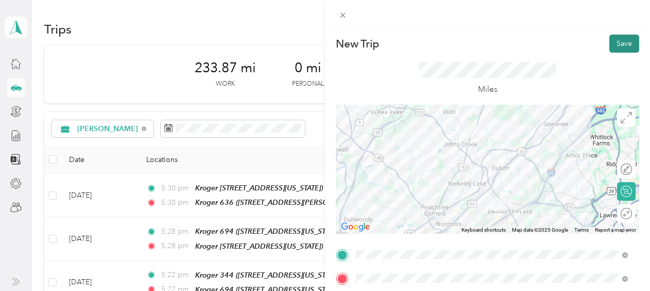
click at [615, 40] on button "Save" at bounding box center [625, 44] width 30 height 18
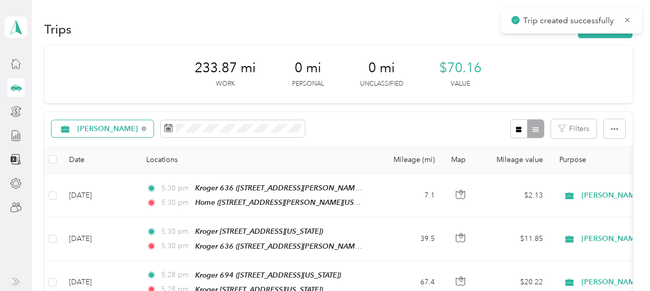
click at [85, 131] on span "[PERSON_NAME]" at bounding box center [107, 128] width 61 height 7
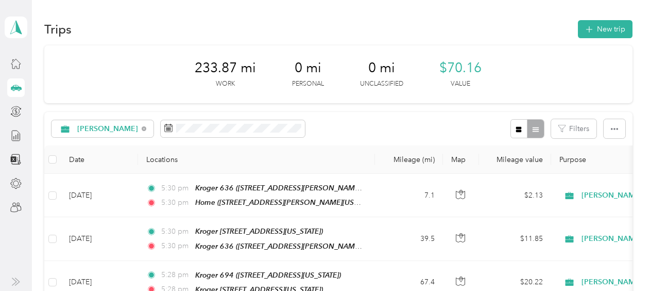
click at [92, 181] on span "[PERSON_NAME]" at bounding box center [108, 177] width 62 height 11
click at [599, 29] on button "New trip" at bounding box center [605, 29] width 55 height 18
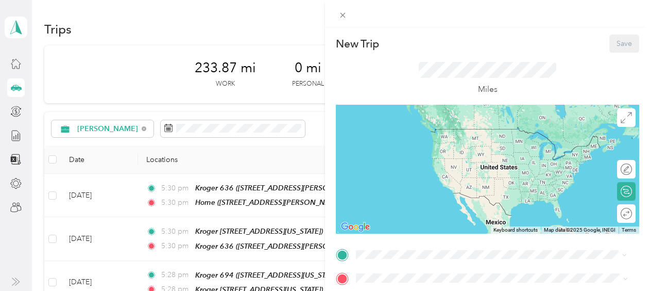
click at [427, 140] on span "[STREET_ADDRESS][PERSON_NAME][US_STATE]" at bounding box center [456, 144] width 160 height 9
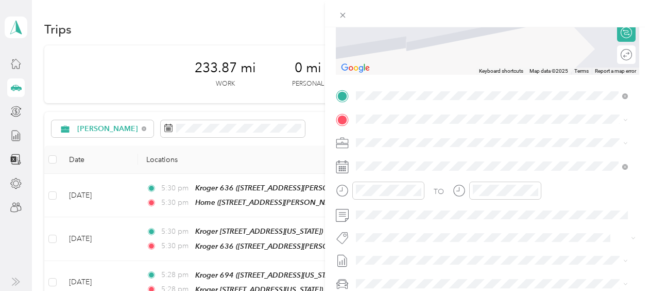
scroll to position [175, 0]
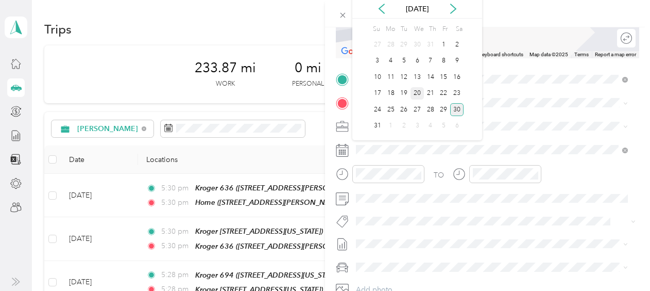
click at [417, 89] on div "20" at bounding box center [417, 93] width 13 height 13
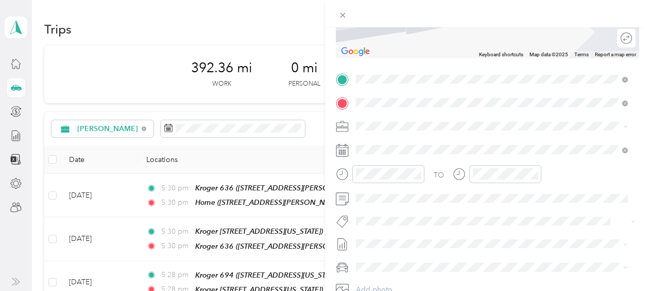
click at [424, 147] on div "Kroger [STREET_ADDRESS][US_STATE]" at bounding box center [427, 150] width 103 height 22
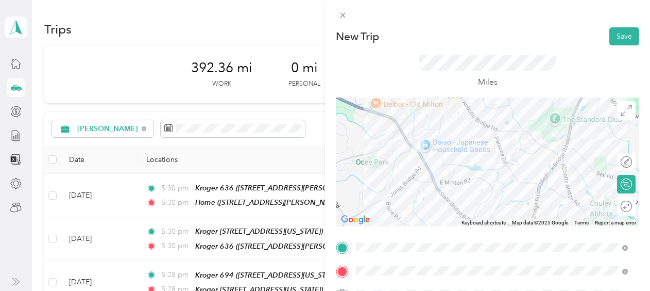
scroll to position [0, 0]
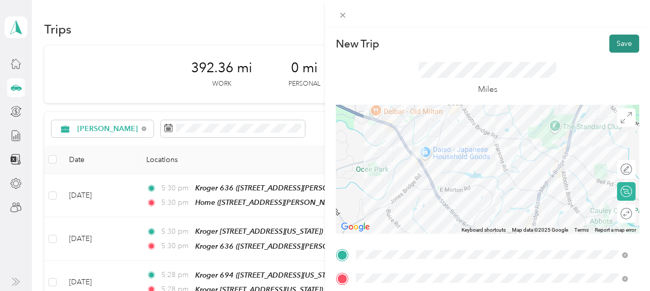
click at [621, 45] on button "Save" at bounding box center [625, 44] width 30 height 18
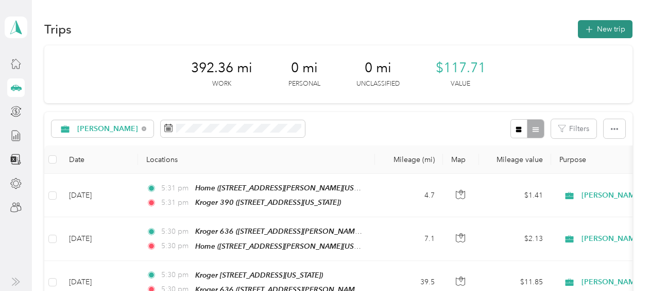
click at [599, 28] on button "New trip" at bounding box center [605, 29] width 55 height 18
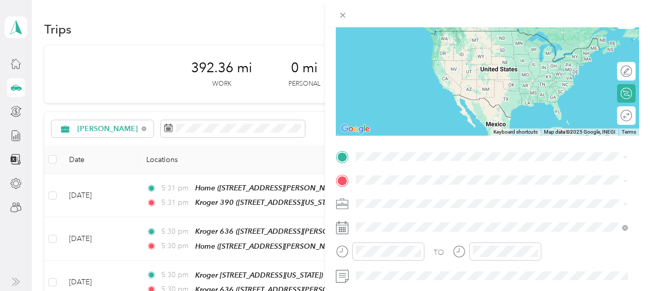
scroll to position [125, 0]
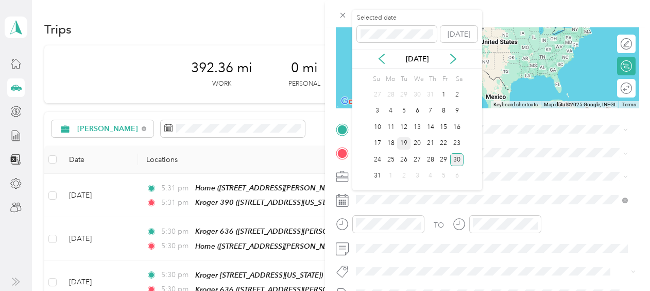
click at [400, 141] on div "19" at bounding box center [403, 143] width 13 height 13
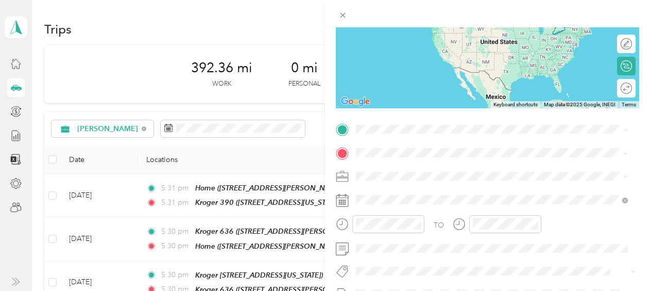
click at [410, 175] on div "Kroger [STREET_ADDRESS][US_STATE]" at bounding box center [427, 171] width 103 height 22
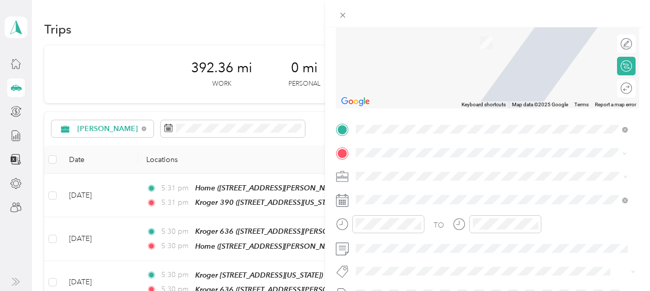
click at [474, 38] on span "[STREET_ADDRESS][US_STATE]" at bounding box center [427, 42] width 103 height 9
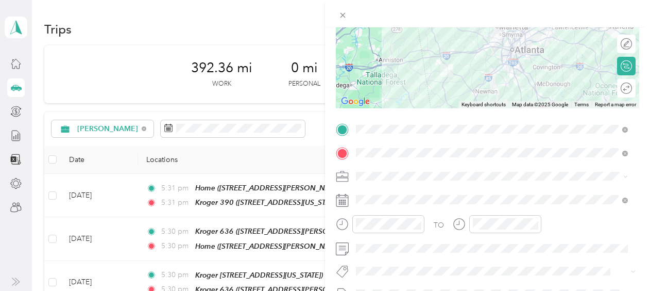
scroll to position [0, 0]
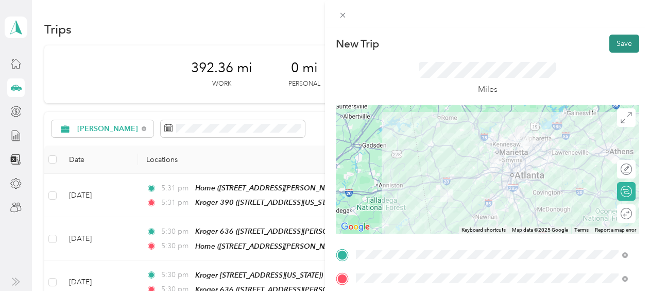
click at [618, 40] on button "Save" at bounding box center [625, 44] width 30 height 18
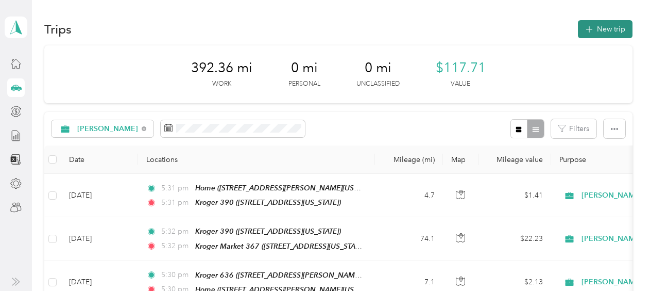
click at [602, 31] on button "New trip" at bounding box center [605, 29] width 55 height 18
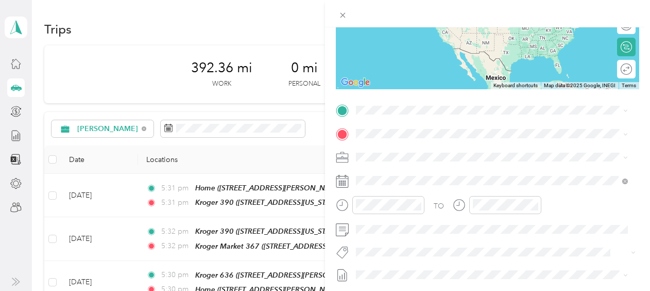
scroll to position [157, 0]
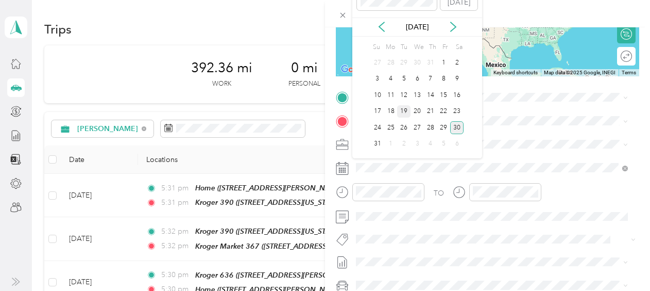
click at [406, 107] on div "19" at bounding box center [403, 111] width 13 height 13
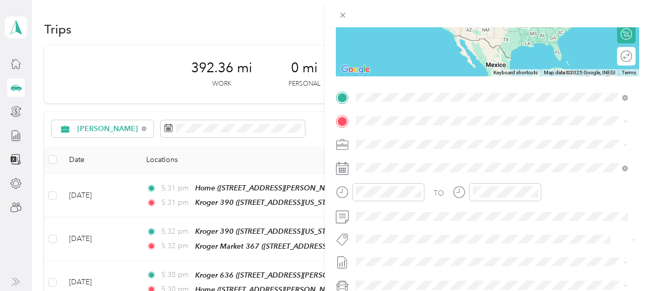
click at [422, 140] on div "Kroger Market [STREET_ADDRESS][US_STATE]" at bounding box center [427, 144] width 103 height 22
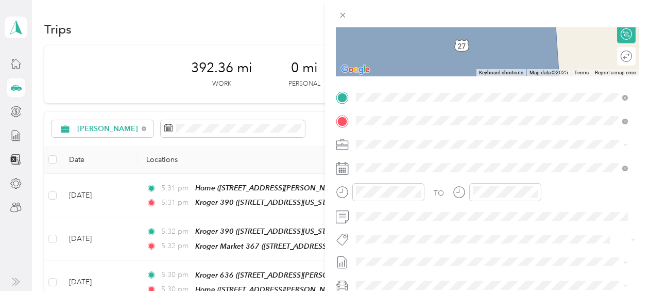
click at [415, 165] on div "Kroger [STREET_ADDRESS][US_STATE]" at bounding box center [456, 168] width 160 height 22
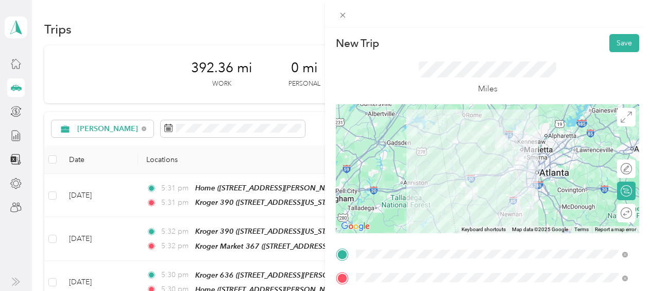
scroll to position [0, 0]
click at [620, 41] on button "Save" at bounding box center [625, 44] width 30 height 18
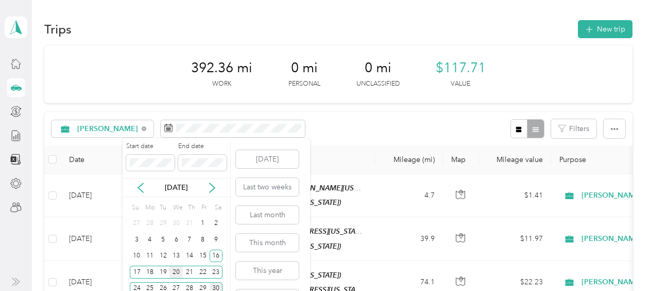
click at [173, 271] on div "20" at bounding box center [176, 271] width 13 height 13
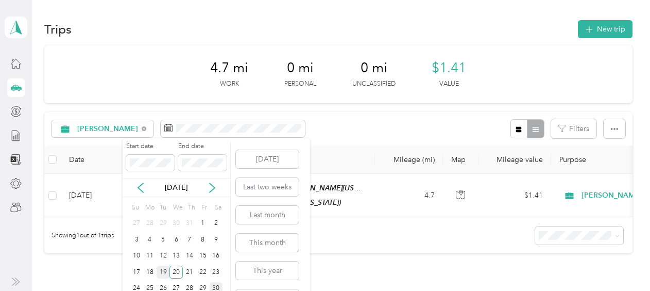
click at [164, 271] on div "19" at bounding box center [163, 271] width 13 height 13
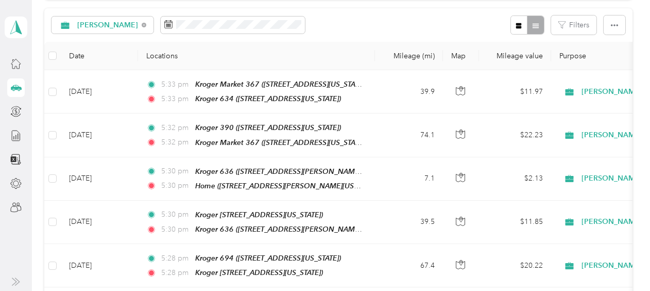
scroll to position [103, 0]
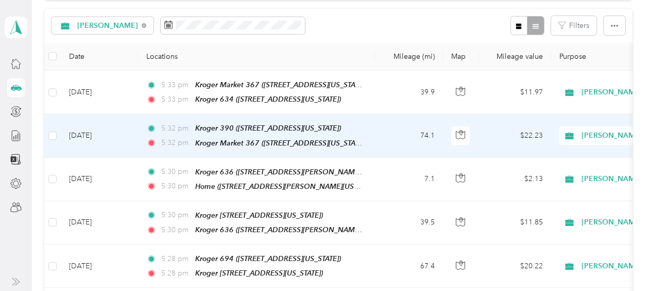
click at [499, 140] on td "$22.23" at bounding box center [515, 135] width 72 height 43
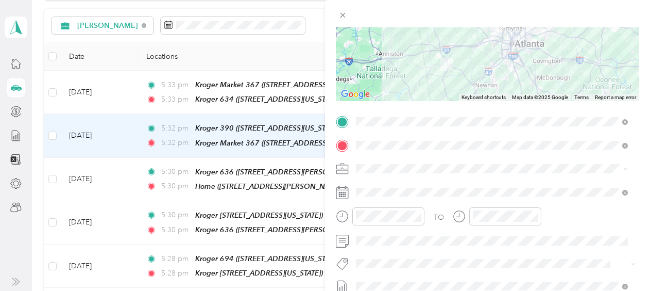
scroll to position [132, 0]
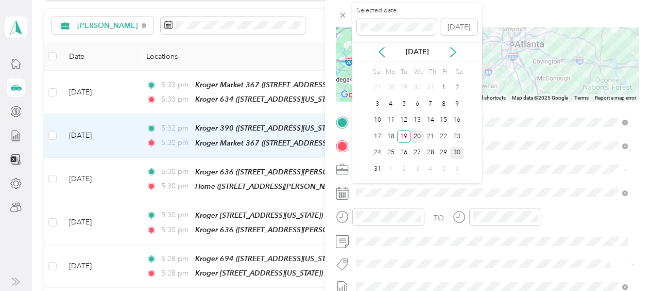
click at [416, 135] on div "20" at bounding box center [417, 136] width 13 height 13
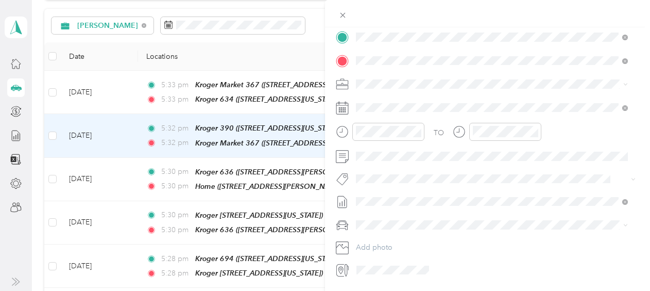
scroll to position [0, 0]
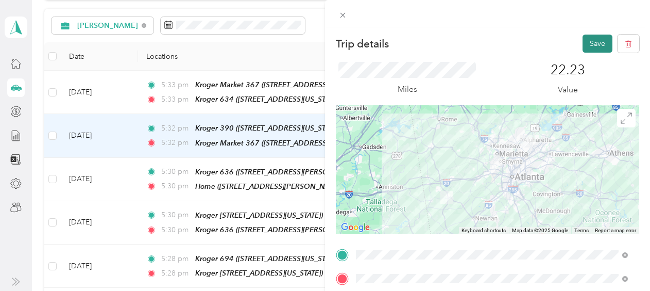
click at [583, 38] on button "Save" at bounding box center [598, 44] width 30 height 18
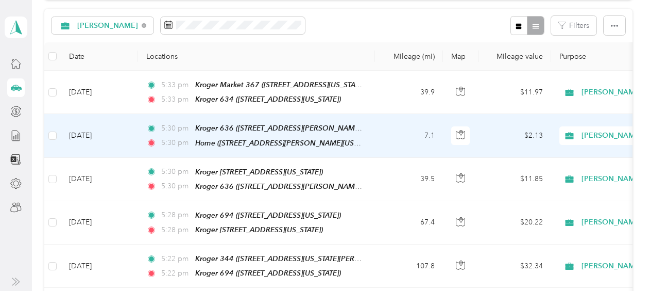
click at [373, 132] on td "5:30 pm Kroger 636 ([STREET_ADDRESS][PERSON_NAME][US_STATE]) 5:30 pm Home ([STR…" at bounding box center [256, 135] width 237 height 43
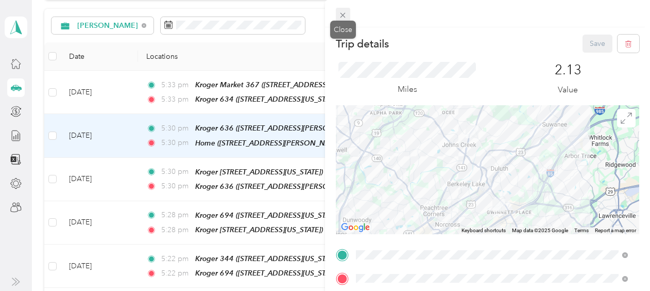
click at [346, 12] on icon at bounding box center [343, 15] width 9 height 9
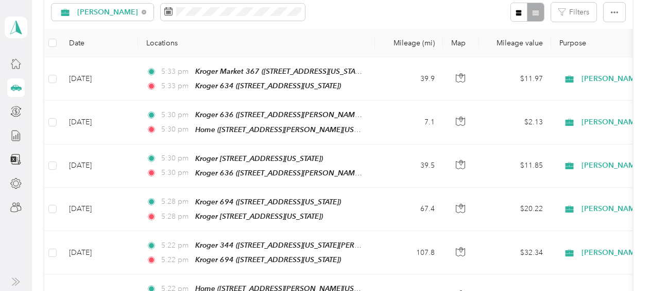
scroll to position [112, 0]
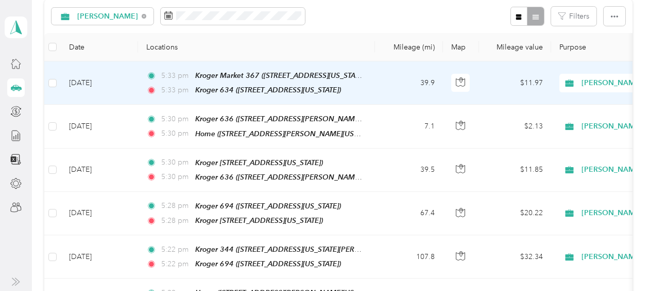
click at [341, 94] on div "Kroger 634 ([STREET_ADDRESS][US_STATE])" at bounding box center [268, 90] width 146 height 12
click at [401, 88] on td "39.9" at bounding box center [409, 82] width 68 height 43
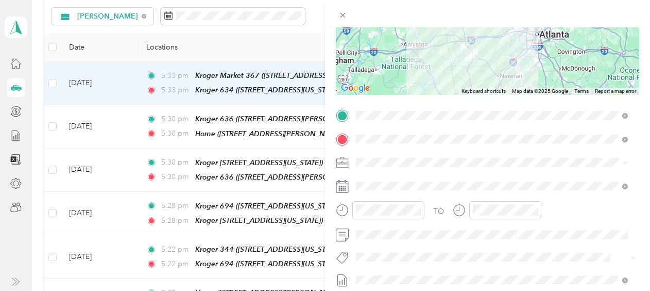
scroll to position [141, 0]
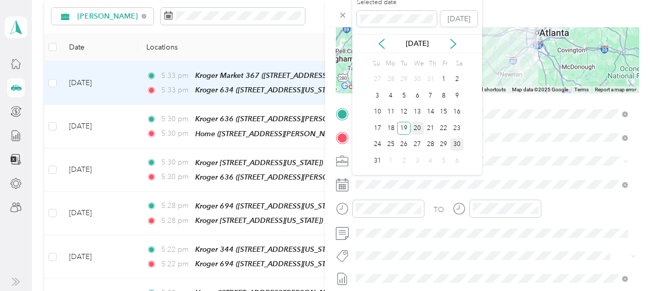
click at [415, 127] on div "20" at bounding box center [417, 128] width 13 height 13
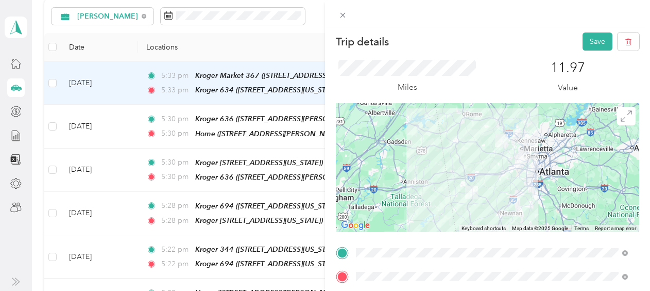
scroll to position [0, 0]
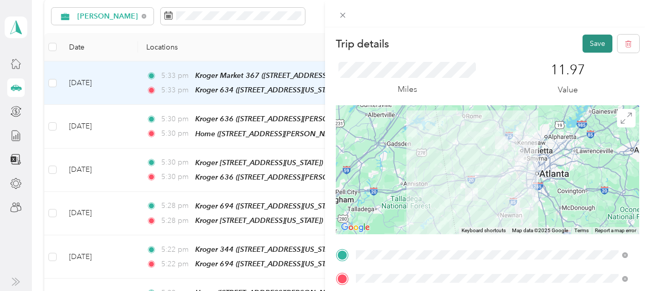
click at [589, 42] on button "Save" at bounding box center [598, 44] width 30 height 18
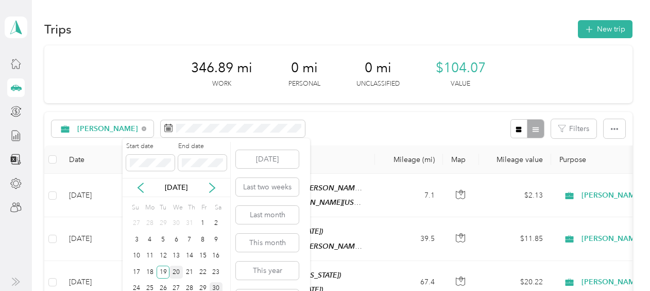
click at [176, 269] on div "20" at bounding box center [176, 271] width 13 height 13
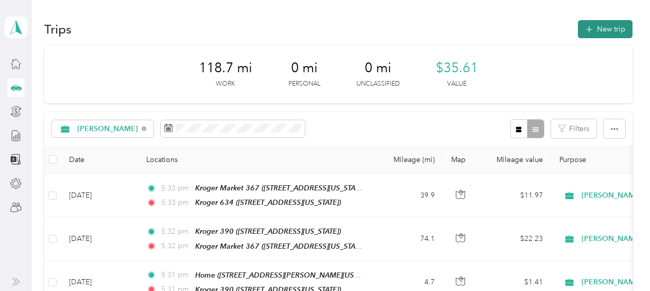
click at [607, 29] on button "New trip" at bounding box center [605, 29] width 55 height 18
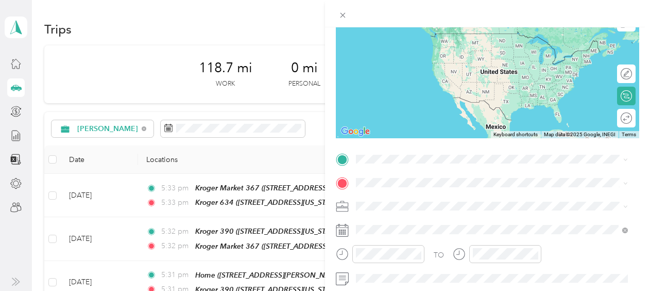
scroll to position [114, 0]
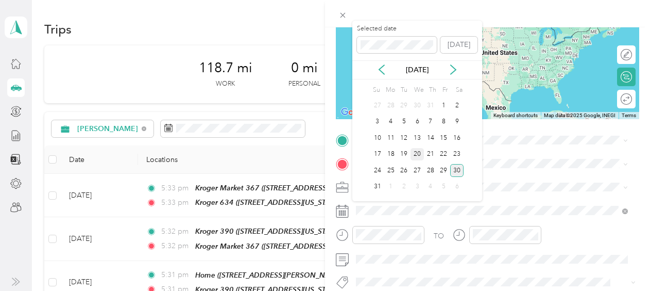
click at [416, 153] on div "20" at bounding box center [417, 154] width 13 height 13
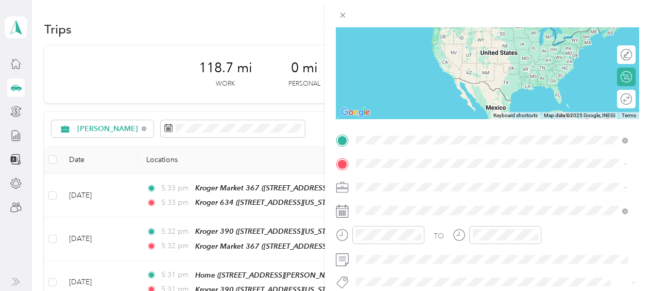
click at [429, 188] on span "[STREET_ADDRESS][PERSON_NAME][US_STATE]" at bounding box center [456, 192] width 160 height 9
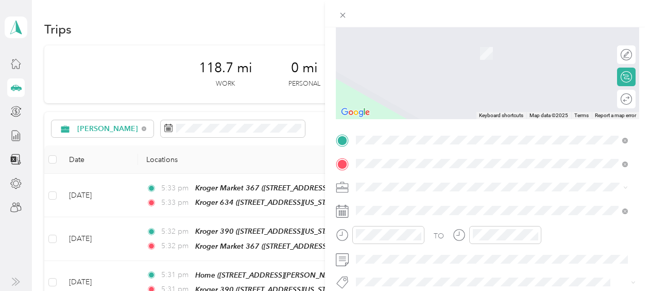
click at [432, 68] on div "Kroger 699 [STREET_ADDRESS][PERSON_NAME][US_STATE]" at bounding box center [492, 61] width 265 height 25
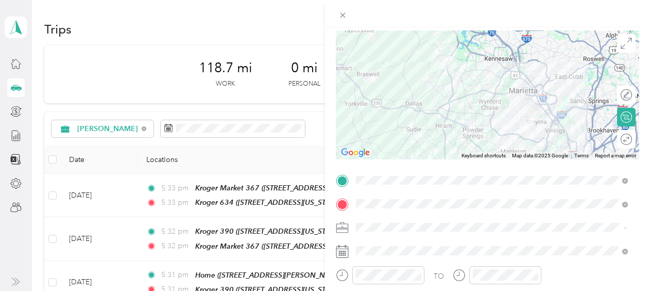
scroll to position [110, 0]
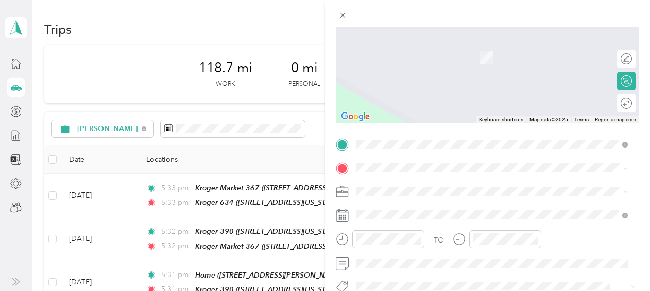
click at [443, 58] on div "Kroger [STREET_ADDRESS][US_STATE]" at bounding box center [492, 47] width 265 height 25
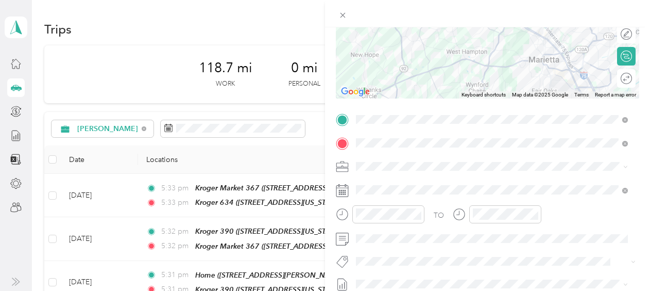
scroll to position [136, 0]
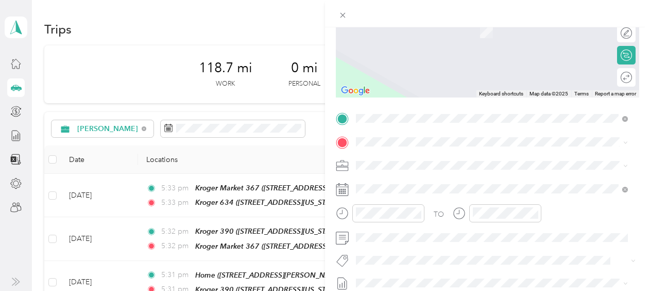
click at [428, 184] on div "Kroger [STREET_ADDRESS][PERSON_NAME][PERSON_NAME][US_STATE]" at bounding box center [500, 193] width 249 height 32
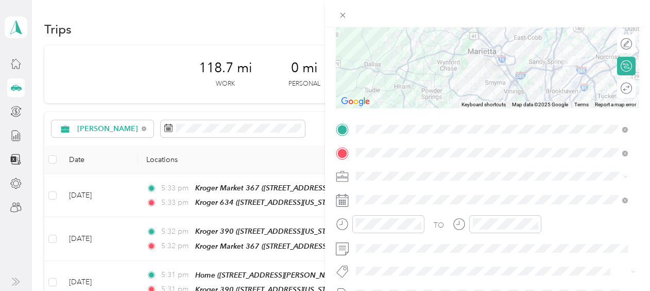
scroll to position [127, 0]
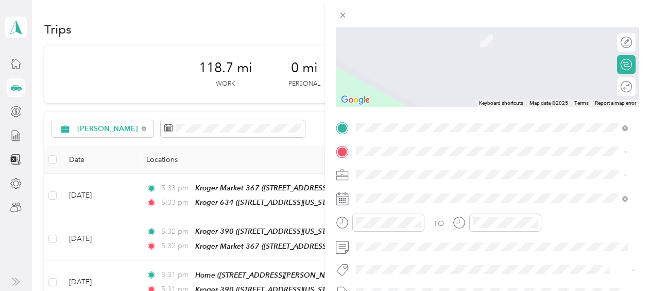
click at [406, 195] on div "Kroger 431 [STREET_ADDRESS][US_STATE]" at bounding box center [427, 194] width 103 height 22
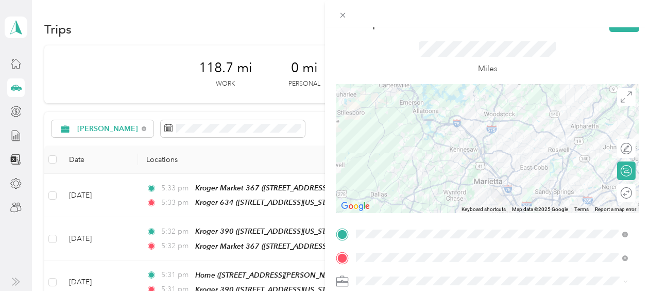
scroll to position [0, 0]
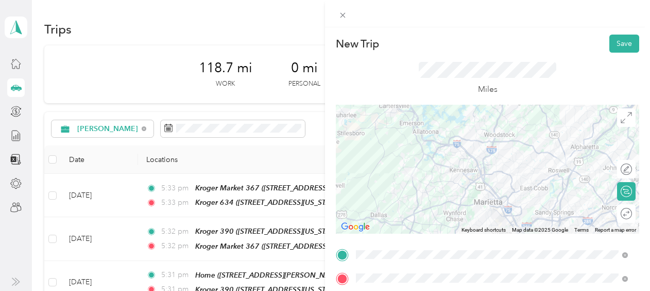
drag, startPoint x: 615, startPoint y: 43, endPoint x: 645, endPoint y: 122, distance: 84.5
click at [645, 122] on div "New Trip Save This trip cannot be edited because it is either under review, app…" at bounding box center [487, 172] width 325 height 291
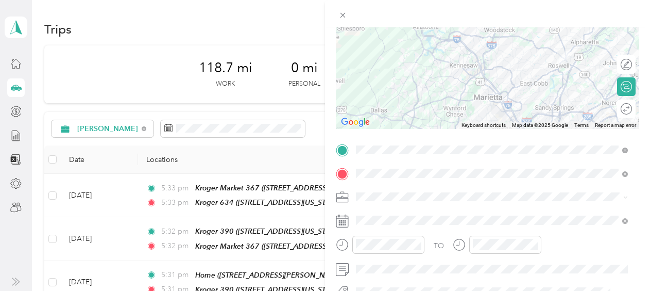
scroll to position [110, 0]
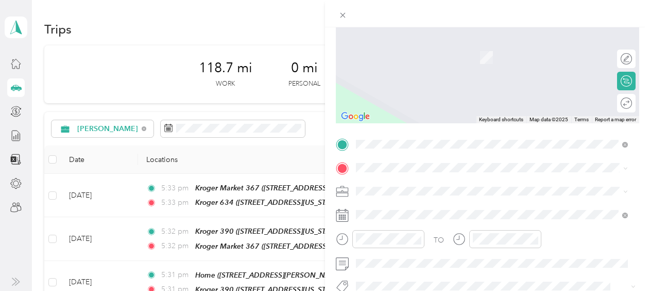
click at [423, 60] on div "Kroger 467 [STREET_ADDRESS][PERSON_NAME][PERSON_NAME][US_STATE]" at bounding box center [484, 52] width 217 height 22
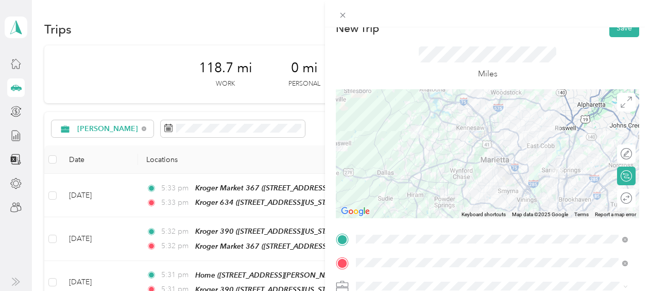
scroll to position [0, 0]
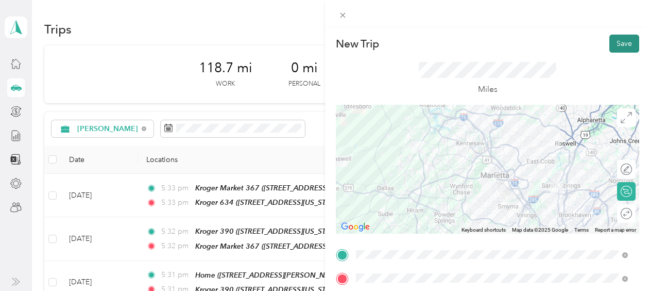
click at [610, 43] on button "Save" at bounding box center [625, 44] width 30 height 18
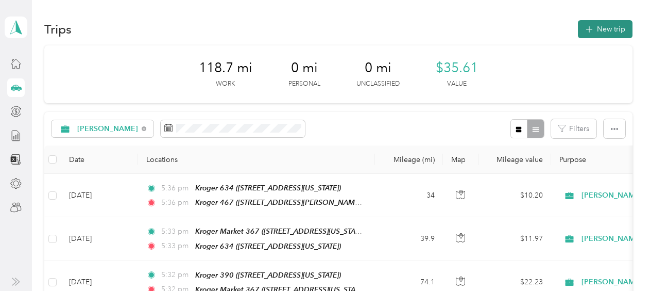
click at [607, 26] on button "New trip" at bounding box center [605, 29] width 55 height 18
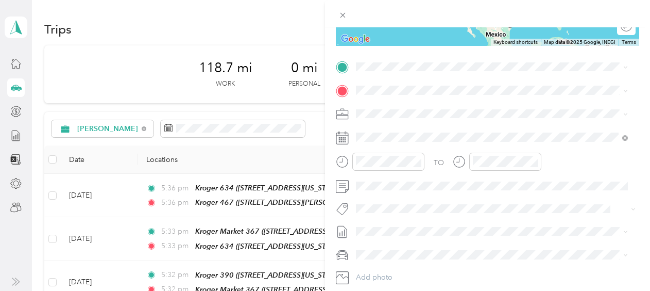
scroll to position [195, 0]
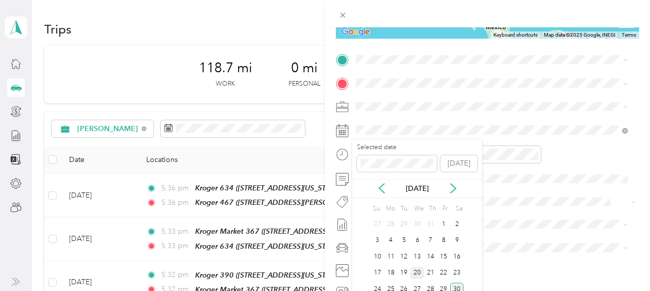
click at [419, 268] on div "20" at bounding box center [417, 272] width 13 height 13
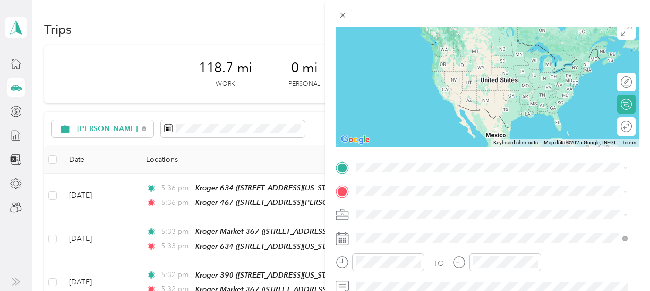
scroll to position [76, 0]
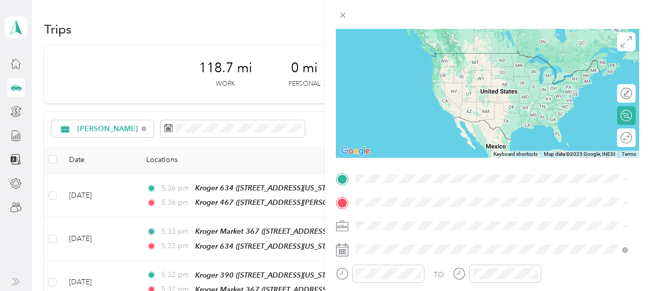
click at [412, 70] on div "Kroger 467 [STREET_ADDRESS][PERSON_NAME][PERSON_NAME][US_STATE]" at bounding box center [484, 59] width 217 height 22
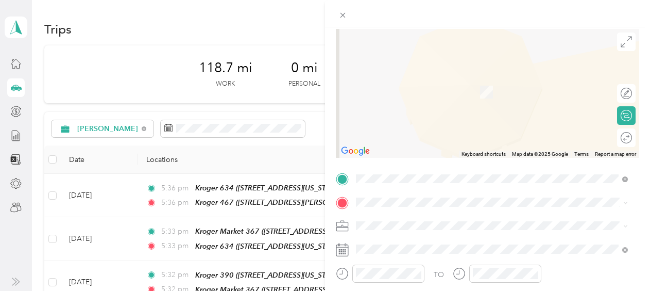
click at [426, 127] on div "Kroger 469 [STREET_ADDRESS][PERSON_NAME][US_STATE]" at bounding box center [456, 126] width 160 height 22
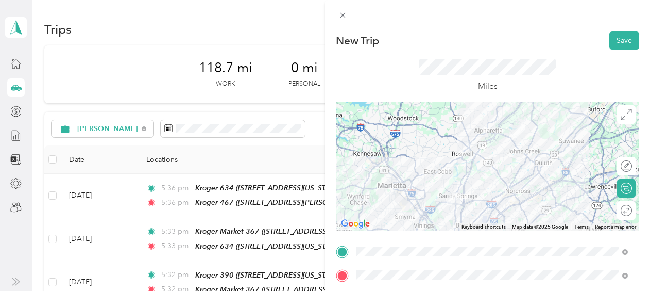
scroll to position [0, 0]
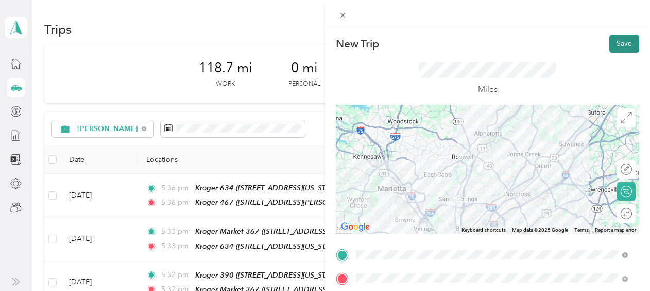
click at [617, 44] on button "Save" at bounding box center [625, 44] width 30 height 18
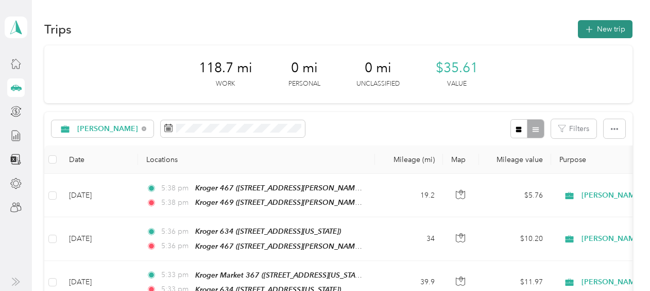
click at [596, 25] on button "New trip" at bounding box center [605, 29] width 55 height 18
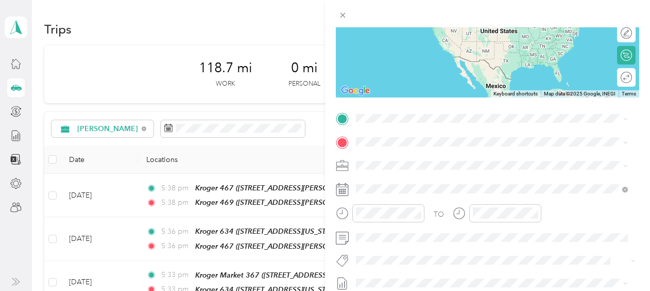
scroll to position [137, 0]
click at [413, 164] on div "Kroger 469 [STREET_ADDRESS][PERSON_NAME][US_STATE]" at bounding box center [456, 162] width 160 height 22
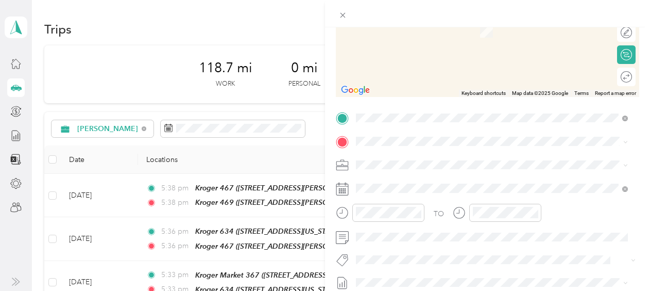
click at [401, 188] on div "Home [STREET_ADDRESS][PERSON_NAME][US_STATE]" at bounding box center [456, 187] width 160 height 22
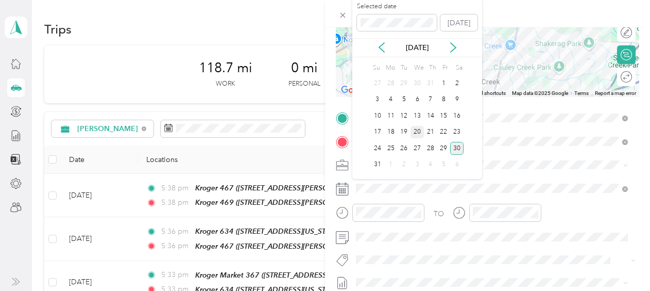
click at [419, 130] on div "20" at bounding box center [417, 132] width 13 height 13
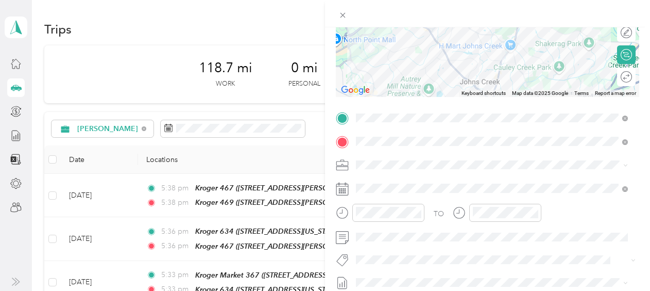
scroll to position [0, 0]
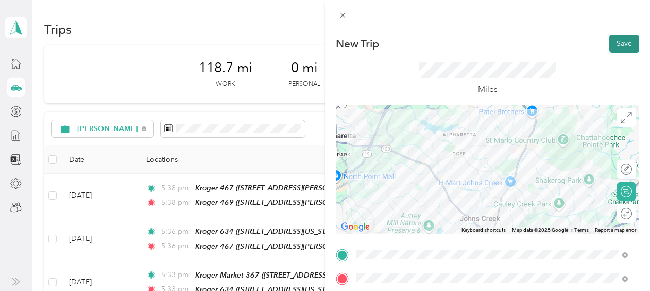
click at [616, 41] on button "Save" at bounding box center [625, 44] width 30 height 18
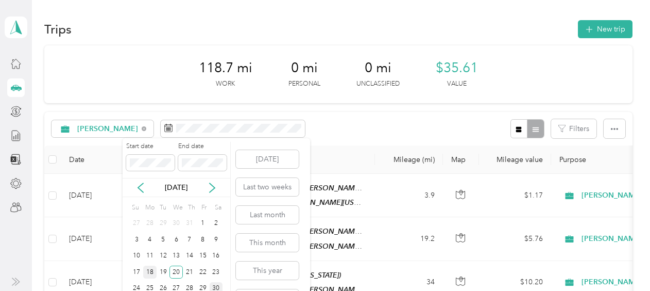
click at [151, 270] on div "18" at bounding box center [149, 271] width 13 height 13
click at [203, 266] on div "22" at bounding box center [202, 271] width 13 height 13
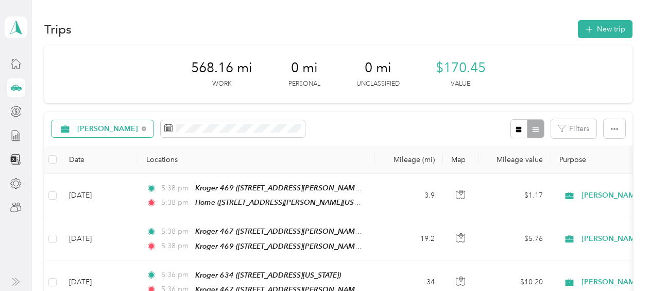
click at [77, 135] on div "[PERSON_NAME]" at bounding box center [103, 129] width 102 height 18
click at [92, 180] on span "[PERSON_NAME]" at bounding box center [108, 177] width 62 height 11
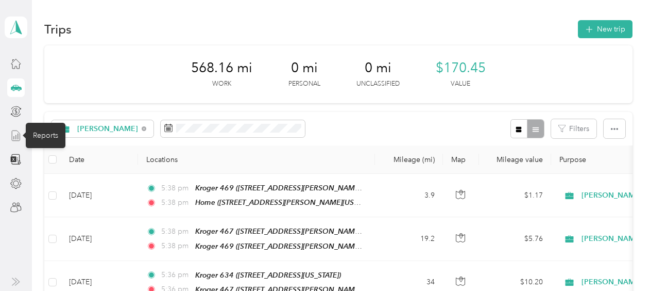
click at [14, 134] on icon at bounding box center [15, 135] width 11 height 11
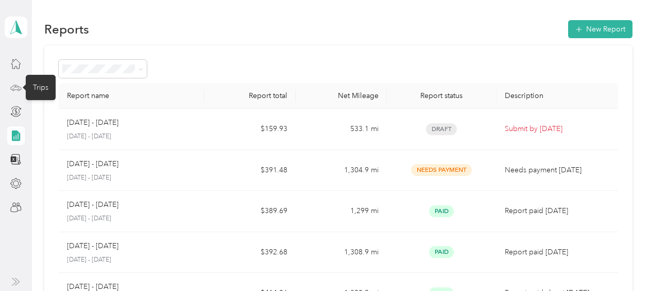
click at [12, 86] on icon at bounding box center [15, 87] width 11 height 11
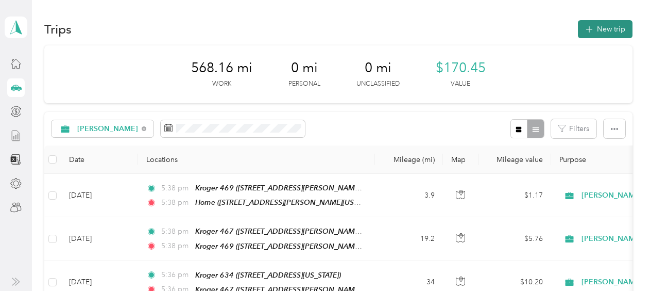
click at [610, 29] on button "New trip" at bounding box center [605, 29] width 55 height 18
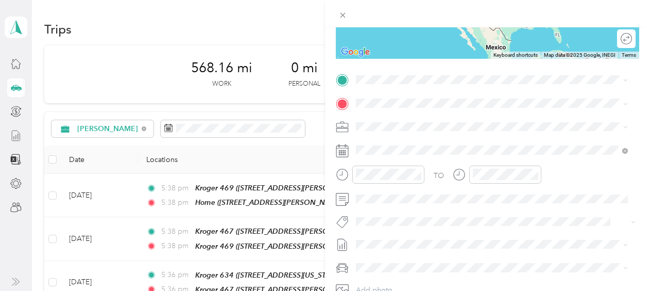
scroll to position [182, 0]
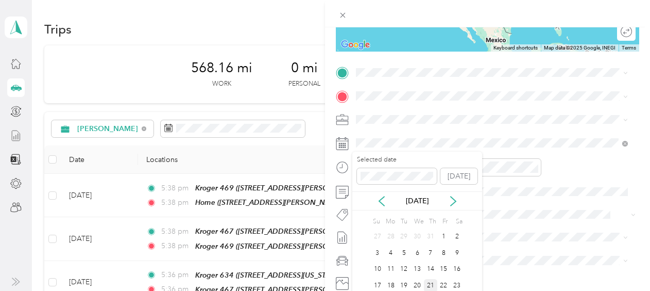
click at [431, 282] on div "21" at bounding box center [430, 285] width 13 height 13
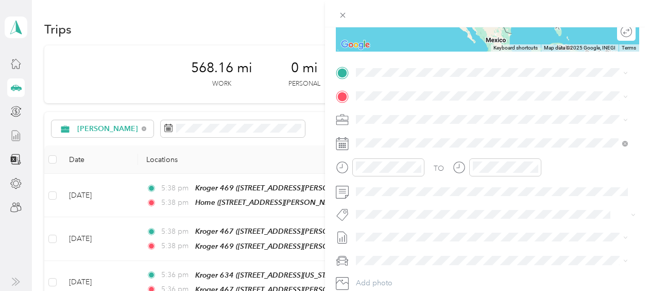
click at [396, 123] on span "[STREET_ADDRESS][PERSON_NAME][US_STATE]" at bounding box center [456, 124] width 160 height 9
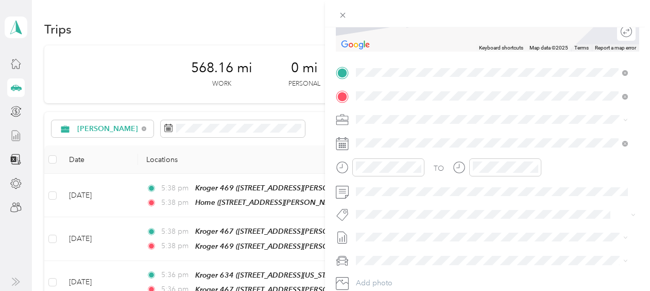
click at [417, 140] on div "Kroger 441 [STREET_ADDRESS][PERSON_NAME][US_STATE]" at bounding box center [456, 143] width 160 height 22
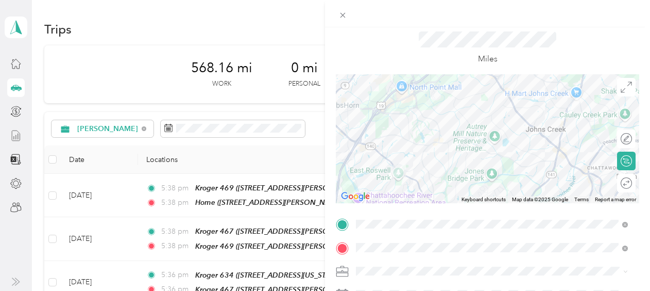
scroll to position [0, 0]
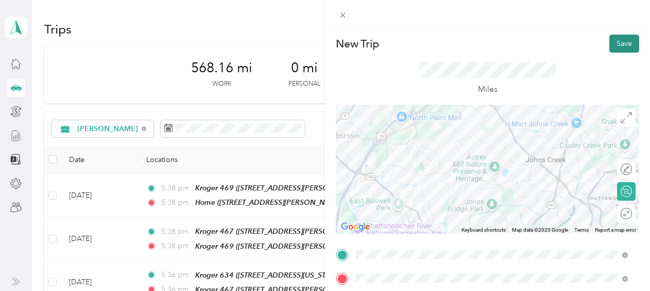
click at [611, 40] on button "Save" at bounding box center [625, 44] width 30 height 18
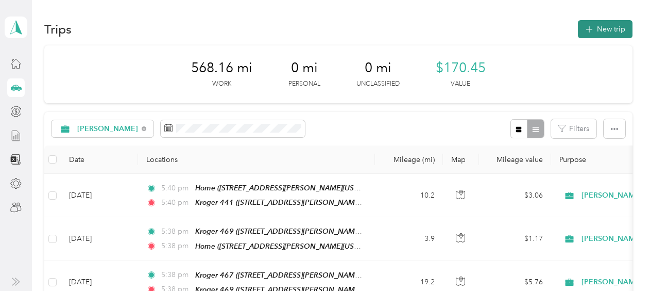
click at [595, 30] on button "New trip" at bounding box center [605, 29] width 55 height 18
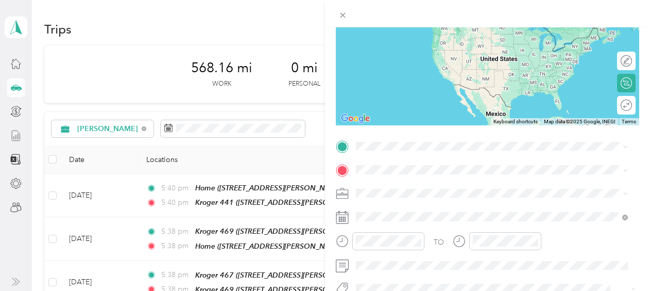
scroll to position [143, 0]
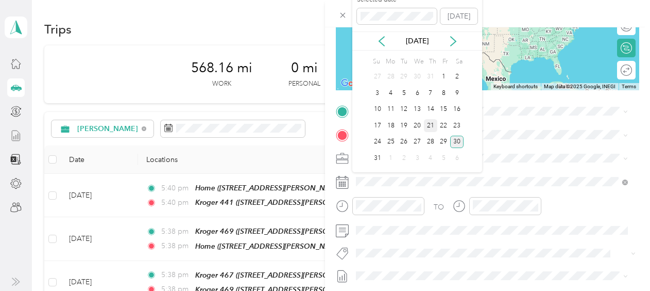
click at [430, 124] on div "21" at bounding box center [430, 125] width 13 height 13
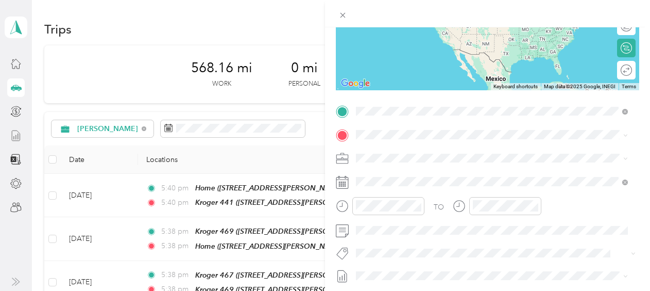
click at [401, 155] on div "Kroger 441 [STREET_ADDRESS][PERSON_NAME][US_STATE]" at bounding box center [456, 158] width 160 height 22
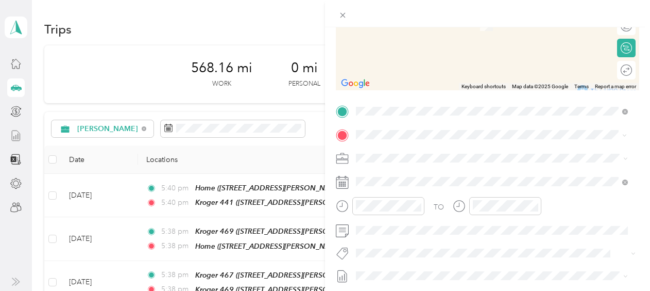
click at [408, 183] on span "[STREET_ADDRESS][US_STATE][US_STATE]" at bounding box center [446, 186] width 141 height 9
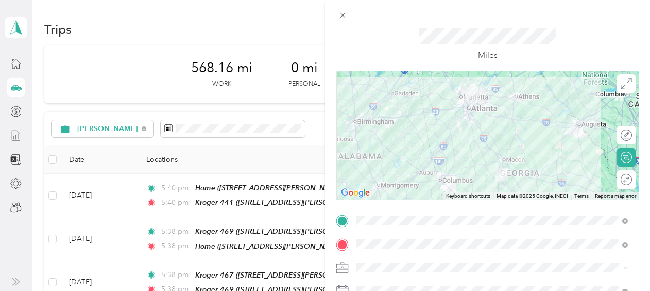
scroll to position [0, 0]
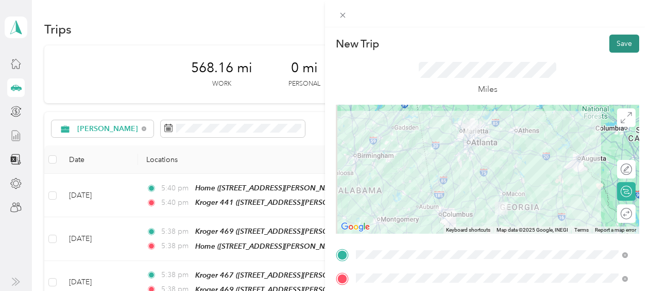
click at [619, 45] on button "Save" at bounding box center [625, 44] width 30 height 18
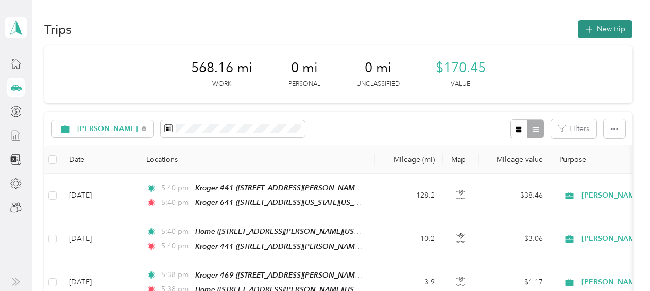
click at [598, 30] on button "New trip" at bounding box center [605, 29] width 55 height 18
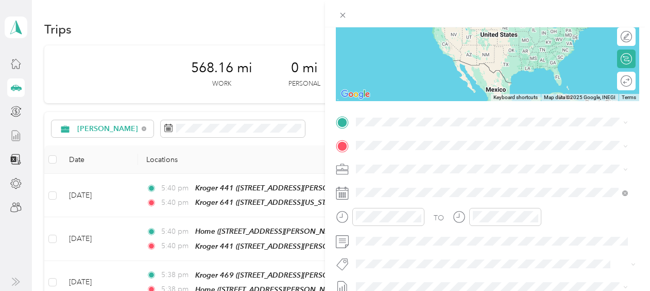
scroll to position [142, 0]
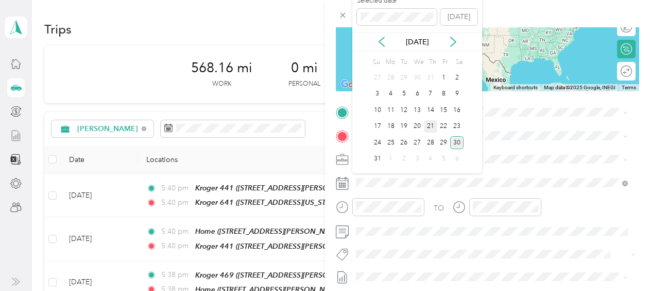
click at [432, 126] on div "21" at bounding box center [430, 126] width 13 height 13
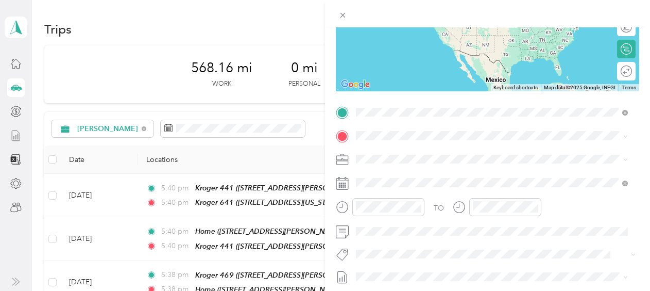
click at [456, 160] on span "[STREET_ADDRESS][US_STATE][US_STATE]" at bounding box center [446, 164] width 141 height 9
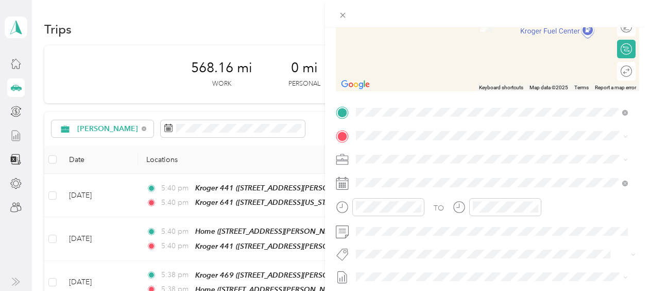
click at [404, 278] on strong "Kroger 378" at bounding box center [396, 278] width 40 height 9
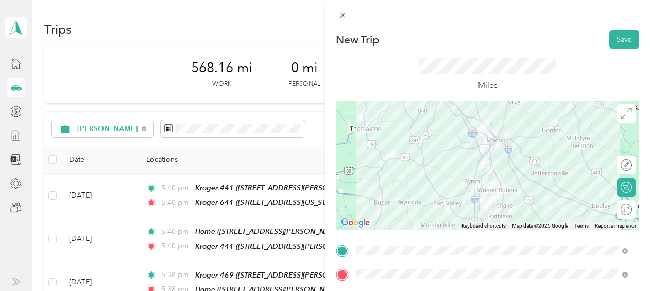
scroll to position [0, 0]
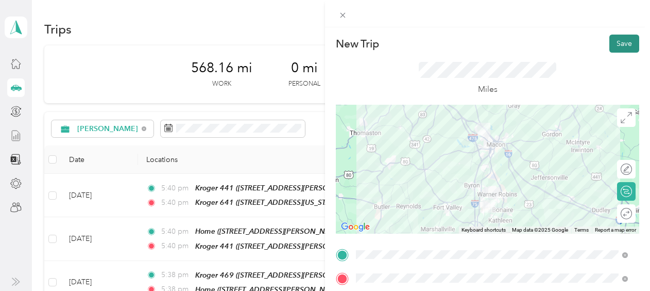
click at [612, 48] on button "Save" at bounding box center [625, 44] width 30 height 18
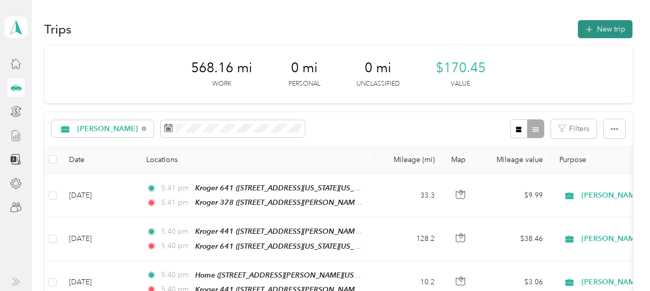
click at [595, 30] on button "New trip" at bounding box center [605, 29] width 55 height 18
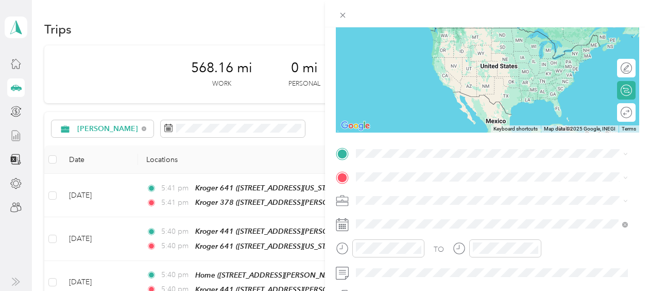
scroll to position [116, 0]
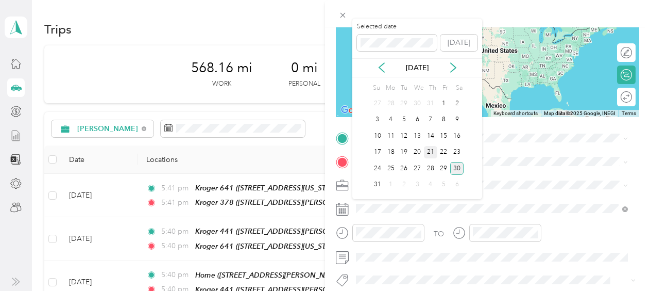
click at [432, 151] on div "21" at bounding box center [430, 152] width 13 height 13
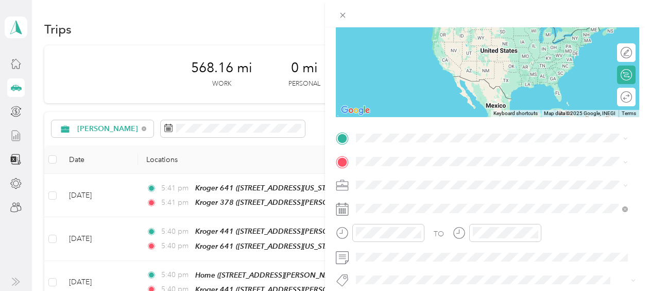
click at [407, 283] on div "Kroger 378 [STREET_ADDRESS][PERSON_NAME][US_STATE]" at bounding box center [456, 289] width 160 height 22
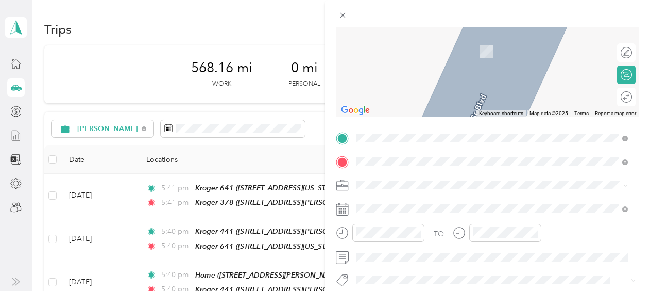
click at [449, 52] on div "Kroger [STREET_ADDRESS][PERSON_NAME][PERSON_NAME][US_STATE]" at bounding box center [492, 51] width 265 height 36
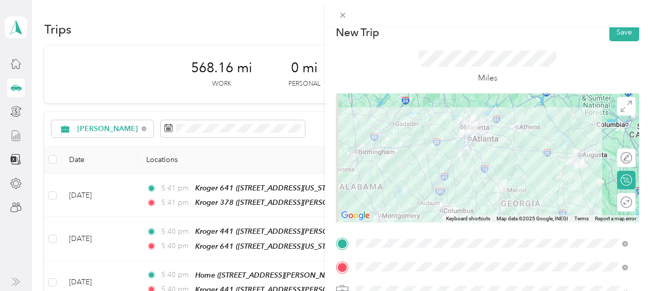
scroll to position [0, 0]
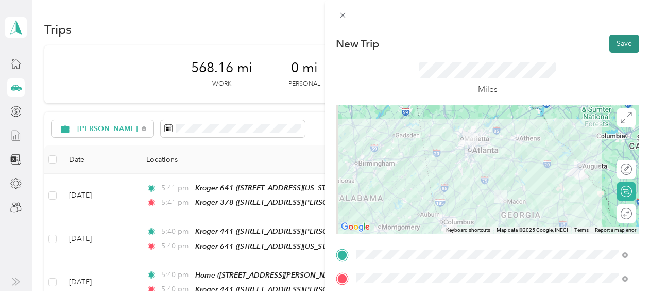
click at [618, 48] on button "Save" at bounding box center [625, 44] width 30 height 18
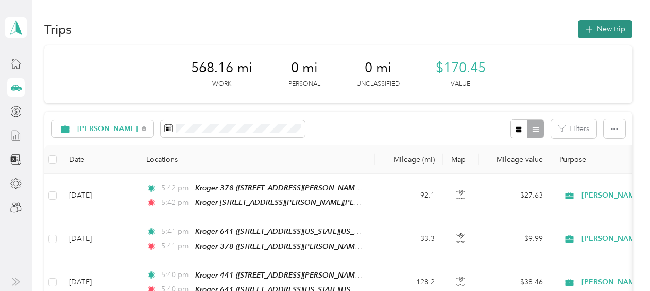
click at [609, 29] on button "New trip" at bounding box center [605, 29] width 55 height 18
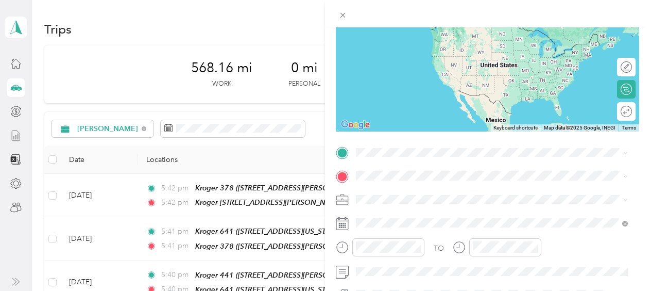
scroll to position [103, 0]
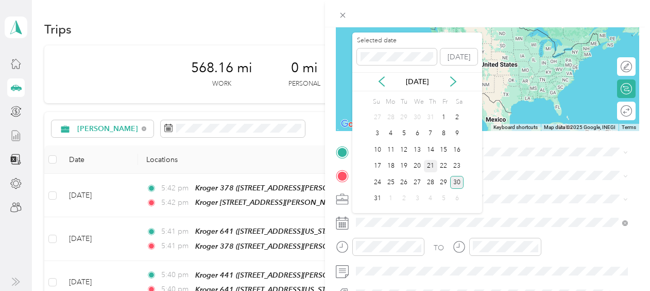
click at [431, 166] on div "21" at bounding box center [430, 166] width 13 height 13
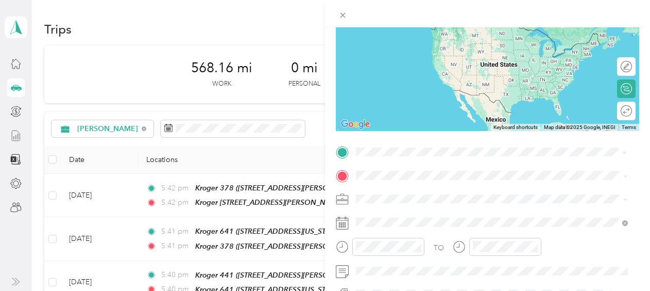
click at [426, 39] on span "[PERSON_NAME] [PERSON_NAME], 30094, [GEOGRAPHIC_DATA], [US_STATE], [GEOGRAPHIC_…" at bounding box center [487, 47] width 222 height 20
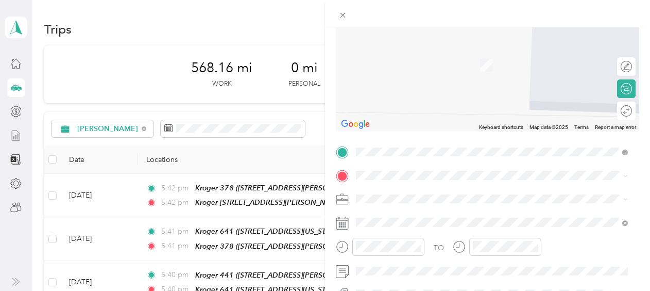
click at [473, 65] on div "Kroger [STREET_ADDRESS][US_STATE]" at bounding box center [492, 54] width 265 height 25
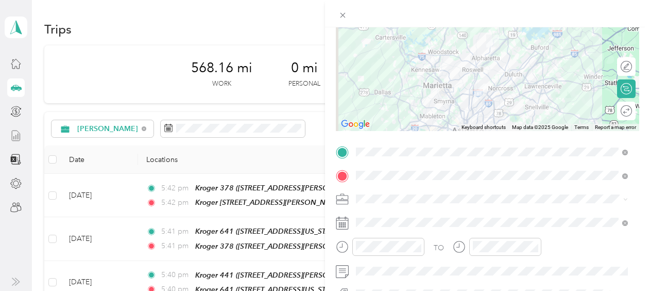
scroll to position [0, 0]
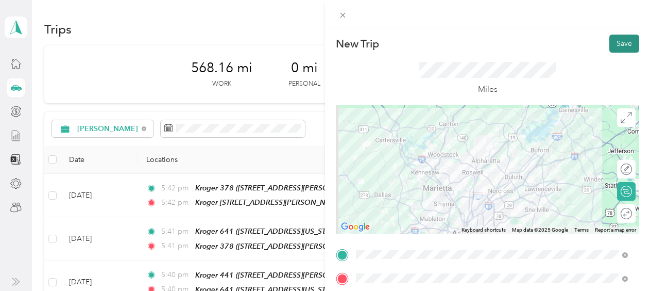
click at [612, 45] on button "Save" at bounding box center [625, 44] width 30 height 18
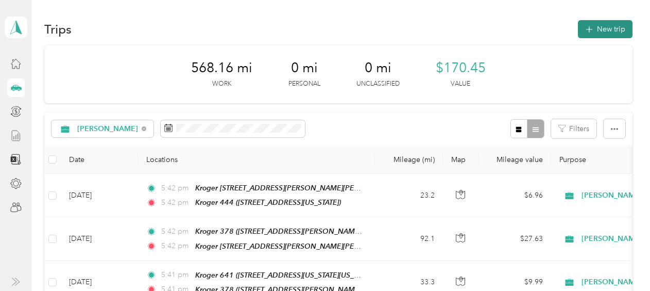
click at [605, 35] on button "New trip" at bounding box center [605, 29] width 55 height 18
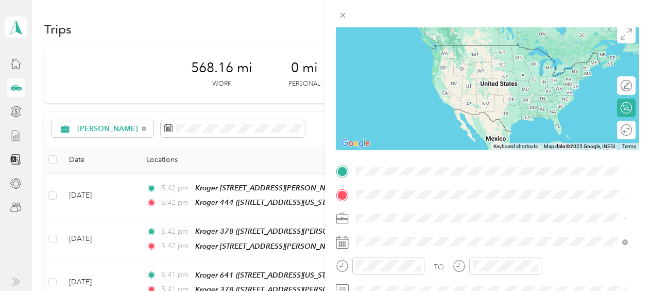
scroll to position [127, 0]
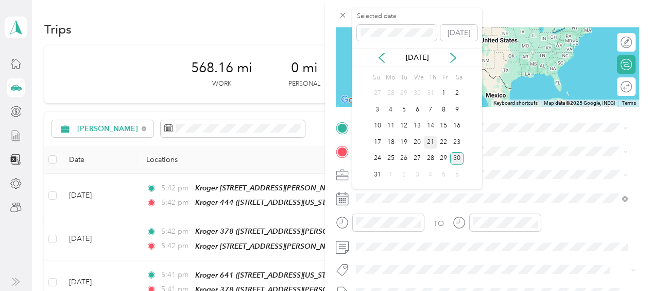
click at [429, 141] on div "21" at bounding box center [430, 142] width 13 height 13
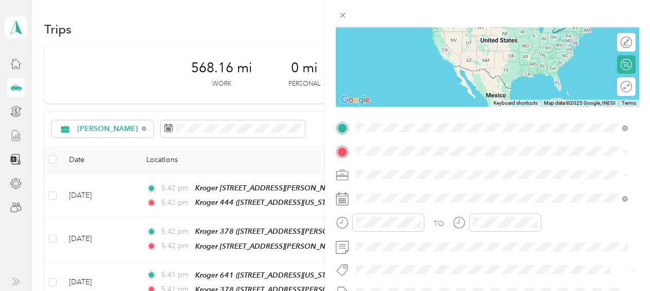
click at [422, 205] on div "Kroger [STREET_ADDRESS][US_STATE]" at bounding box center [427, 207] width 103 height 22
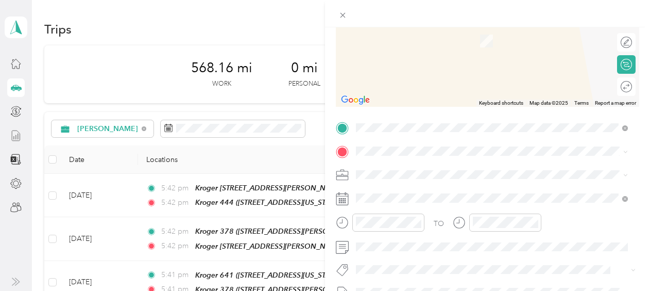
click at [414, 37] on span "[STREET_ADDRESS][PERSON_NAME][US_STATE]" at bounding box center [456, 37] width 160 height 9
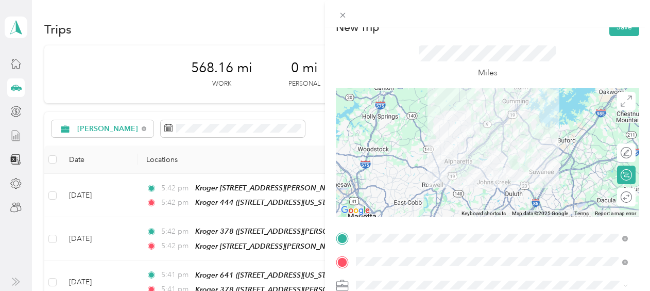
scroll to position [0, 0]
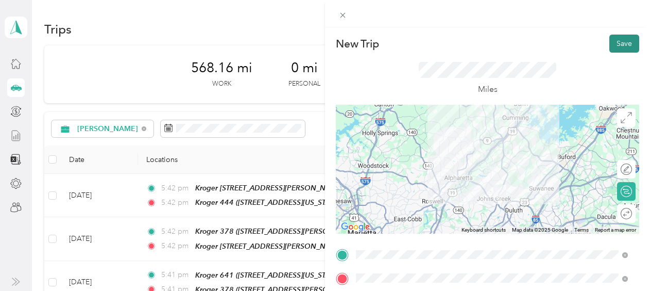
click at [614, 43] on button "Save" at bounding box center [625, 44] width 30 height 18
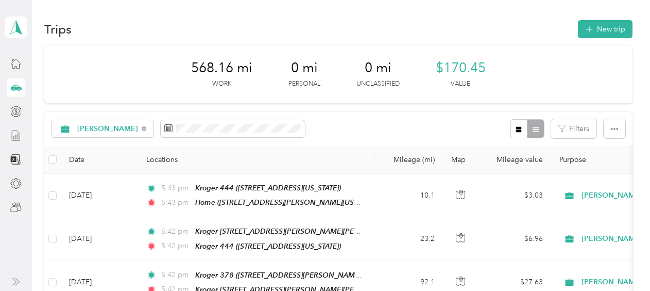
click at [15, 87] on icon at bounding box center [16, 87] width 11 height 5
click at [71, 132] on div "[PERSON_NAME]" at bounding box center [103, 129] width 102 height 18
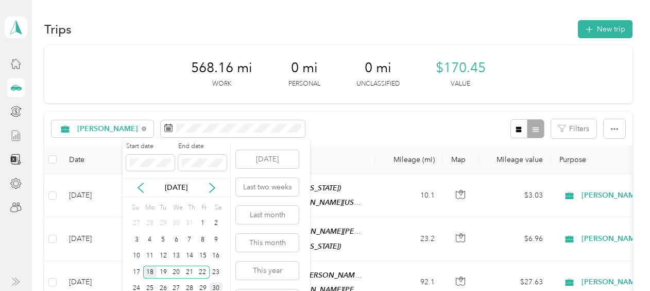
click at [152, 269] on div "18" at bounding box center [149, 271] width 13 height 13
click at [204, 255] on div "15" at bounding box center [202, 255] width 13 height 13
click at [204, 269] on div "22" at bounding box center [202, 271] width 13 height 13
click at [215, 252] on div "16" at bounding box center [216, 255] width 13 height 13
click at [213, 284] on div "30" at bounding box center [216, 288] width 13 height 13
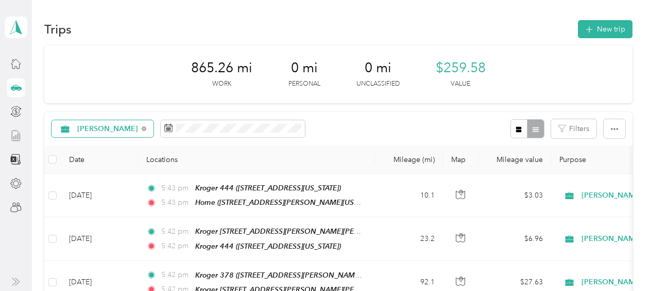
click at [70, 136] on div "[PERSON_NAME]" at bounding box center [103, 129] width 102 height 18
click at [75, 182] on span "[PERSON_NAME]" at bounding box center [99, 177] width 80 height 11
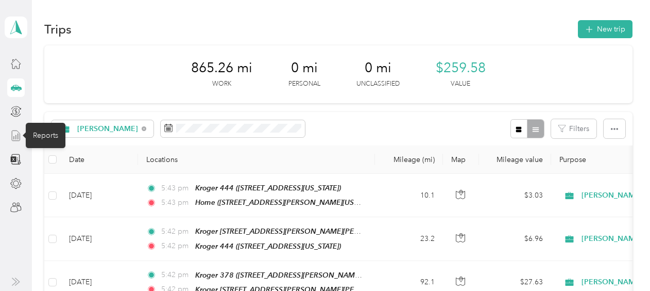
click at [15, 134] on icon at bounding box center [15, 135] width 11 height 11
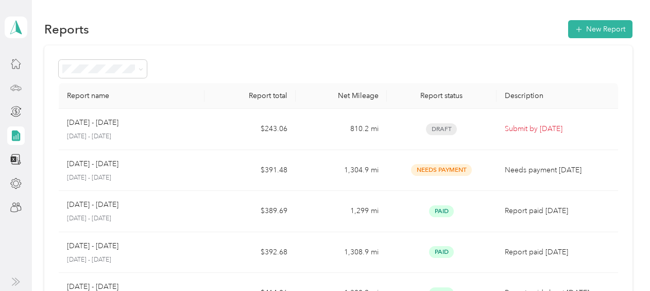
click at [20, 86] on icon at bounding box center [15, 87] width 11 height 11
